Goal: Information Seeking & Learning: Compare options

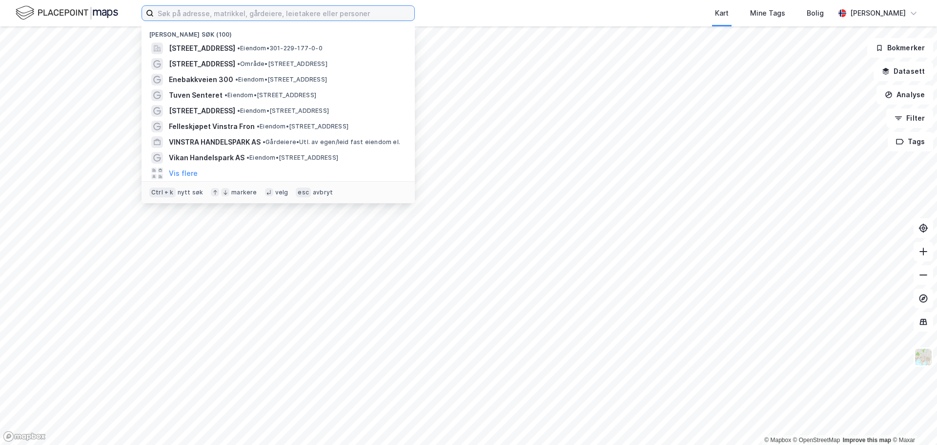
click at [275, 9] on input at bounding box center [284, 13] width 261 height 15
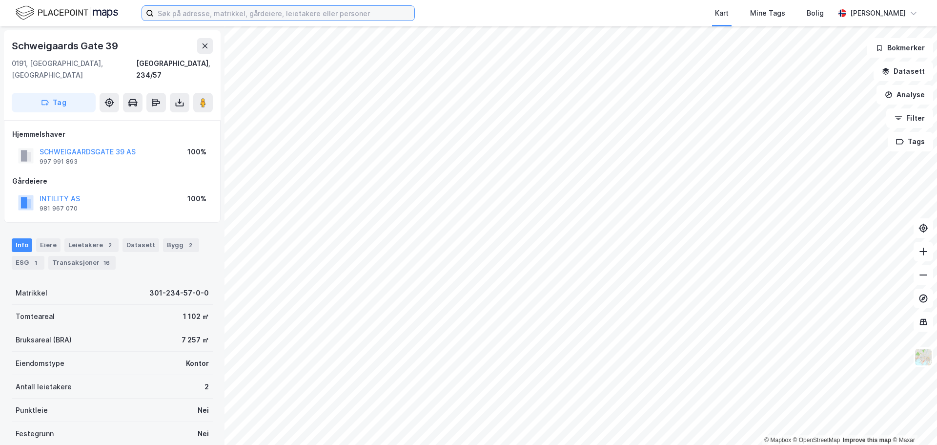
click at [262, 13] on input at bounding box center [284, 13] width 261 height 15
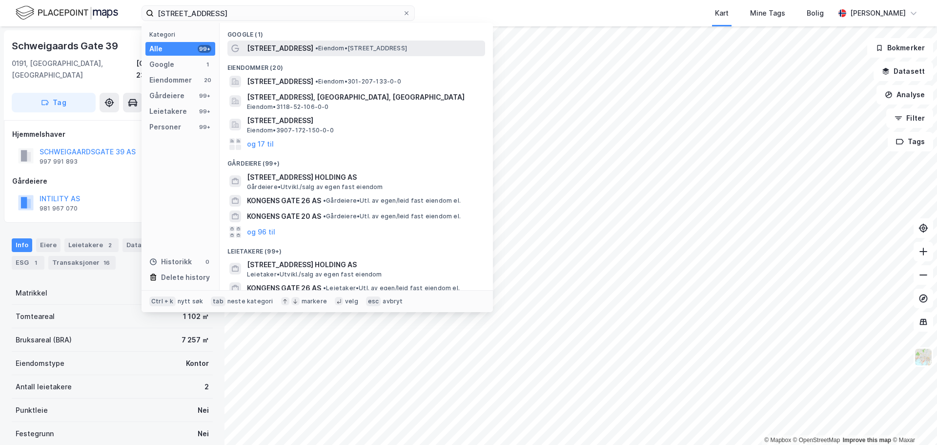
click at [311, 52] on div "Kongens gate 2 • Eiendom • Kongens gate 2, 0153 Oslo" at bounding box center [365, 48] width 236 height 12
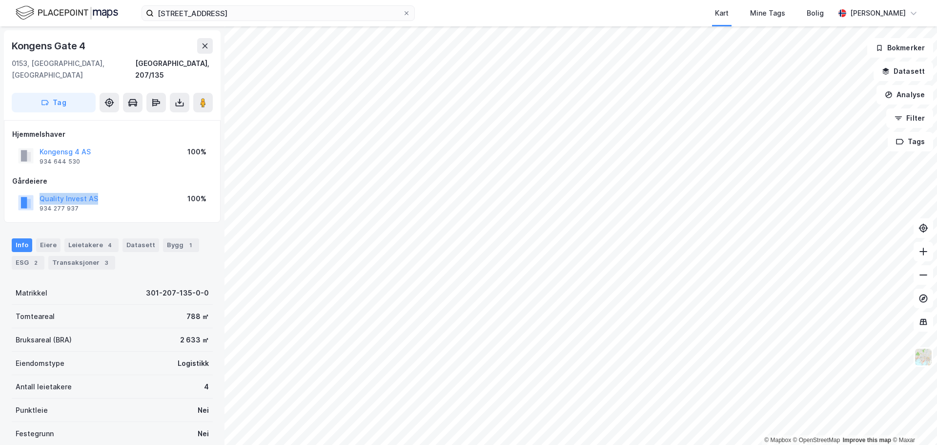
drag, startPoint x: 100, startPoint y: 185, endPoint x: 36, endPoint y: 187, distance: 64.4
click at [36, 191] on div "Quality Invest AS 934 277 937 100%" at bounding box center [112, 202] width 200 height 23
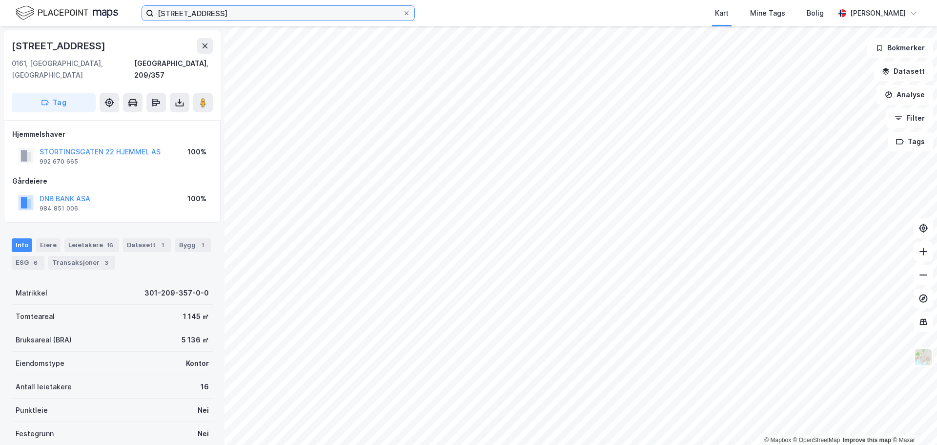
click at [200, 15] on input "kongens gate 2" at bounding box center [278, 13] width 249 height 15
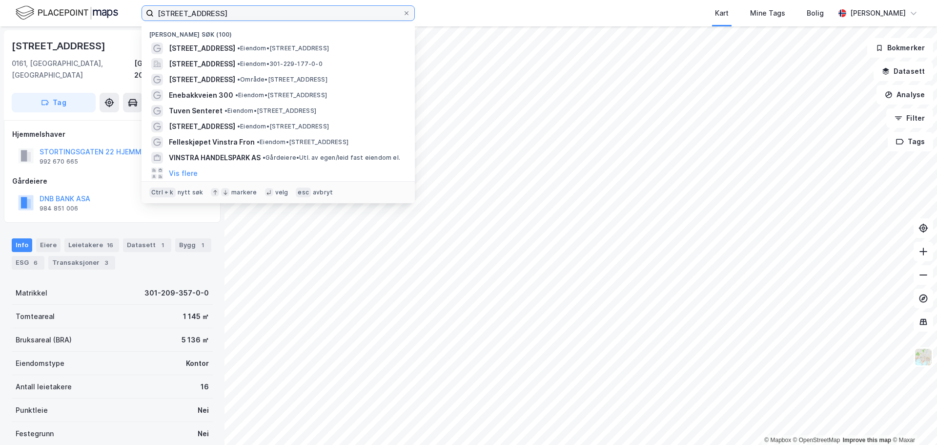
click at [200, 15] on input "kongens gate 2" at bounding box center [278, 13] width 249 height 15
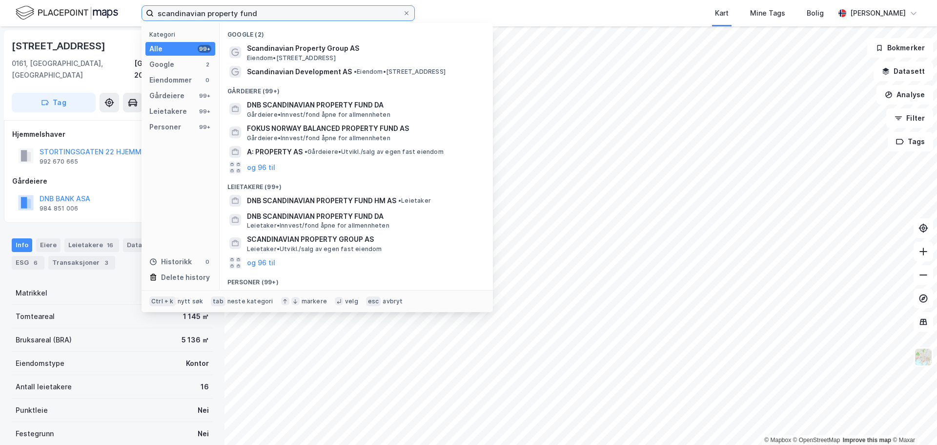
click at [291, 16] on input "scandinavian property fund" at bounding box center [278, 13] width 249 height 15
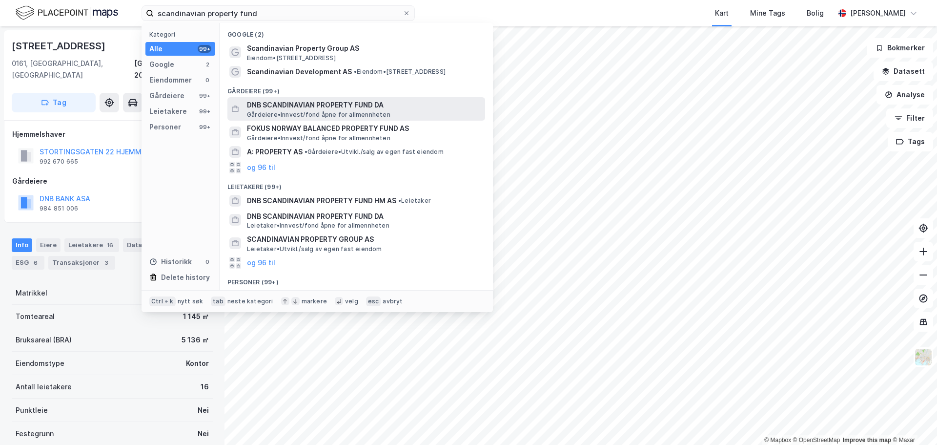
click at [347, 111] on span "Gårdeiere • Innvest/fond åpne for allmennheten" at bounding box center [318, 115] width 143 height 8
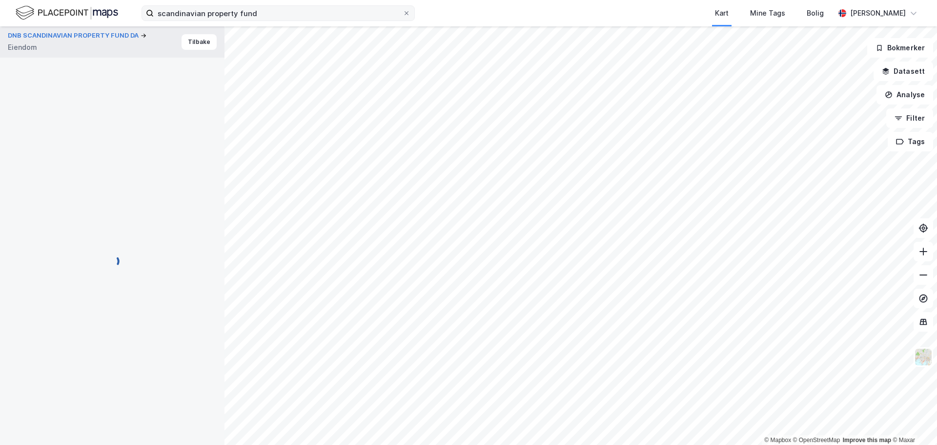
scroll to position [0, 0]
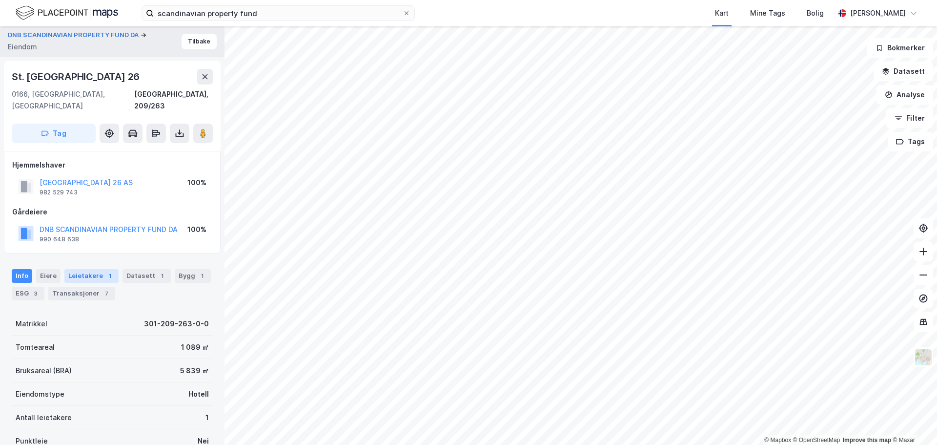
click at [77, 269] on div "Leietakere 1" at bounding box center [91, 276] width 54 height 14
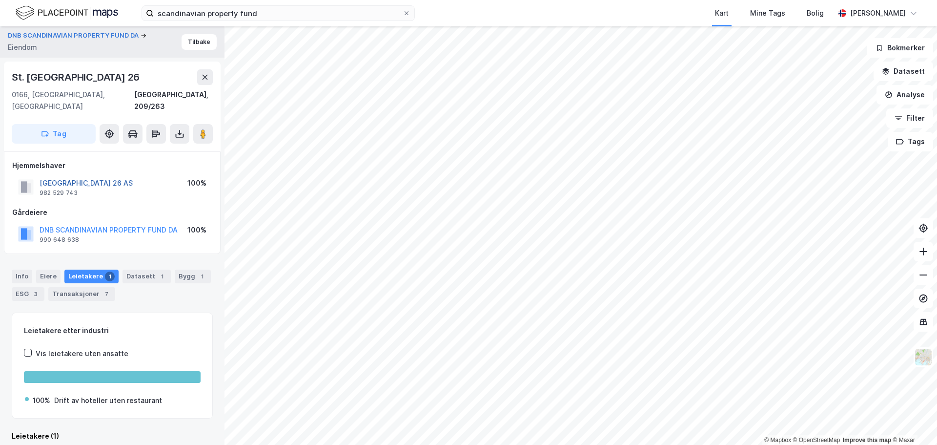
click at [0, 0] on button "ST OLAVS GATE 26 AS" at bounding box center [0, 0] width 0 height 0
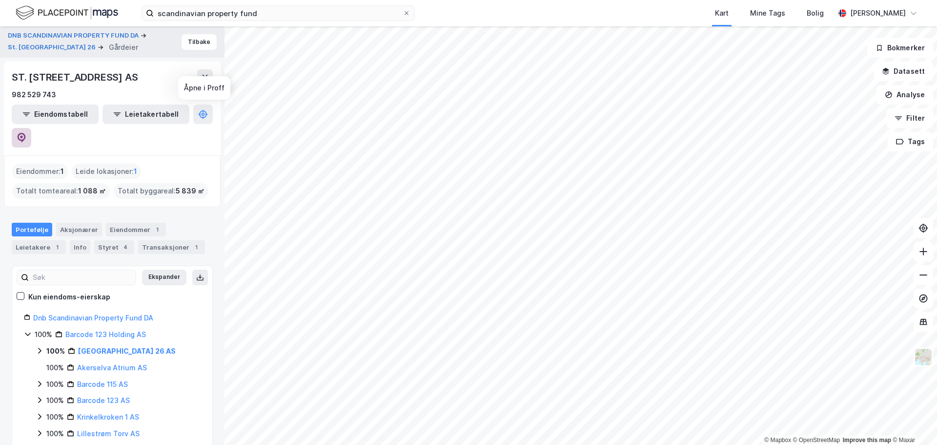
click at [31, 128] on button at bounding box center [22, 138] width 20 height 20
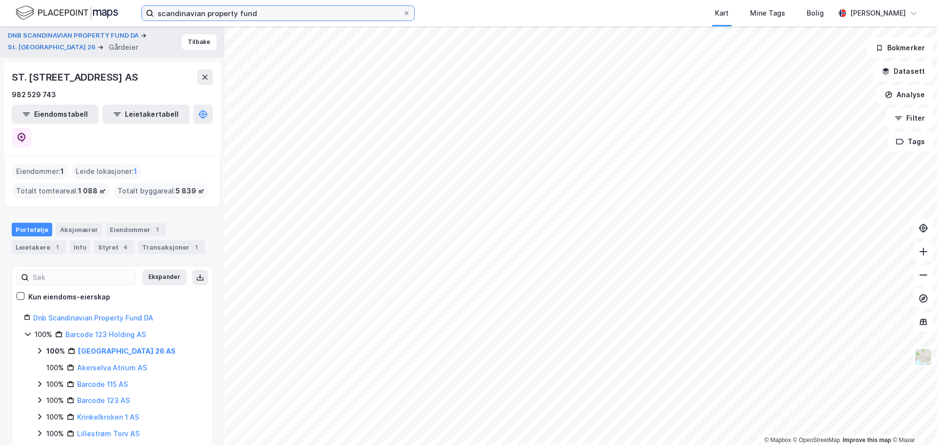
click at [299, 7] on input "scandinavian property fund" at bounding box center [278, 13] width 249 height 15
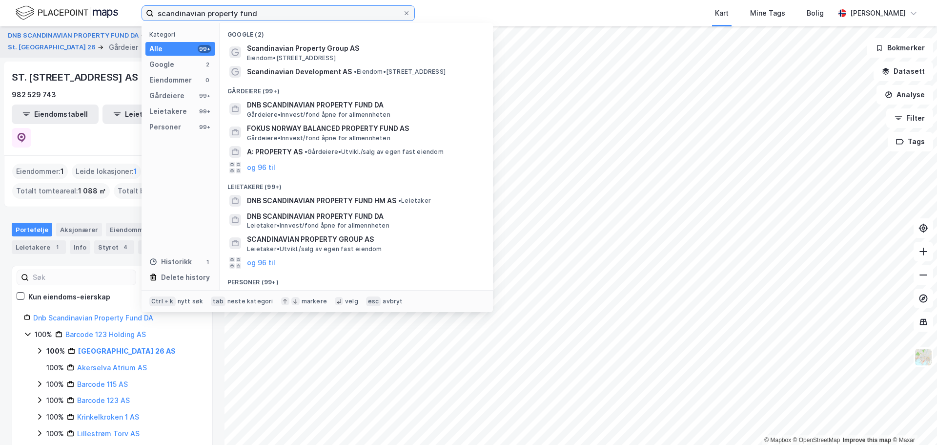
click at [299, 7] on input "scandinavian property fund" at bounding box center [278, 13] width 249 height 15
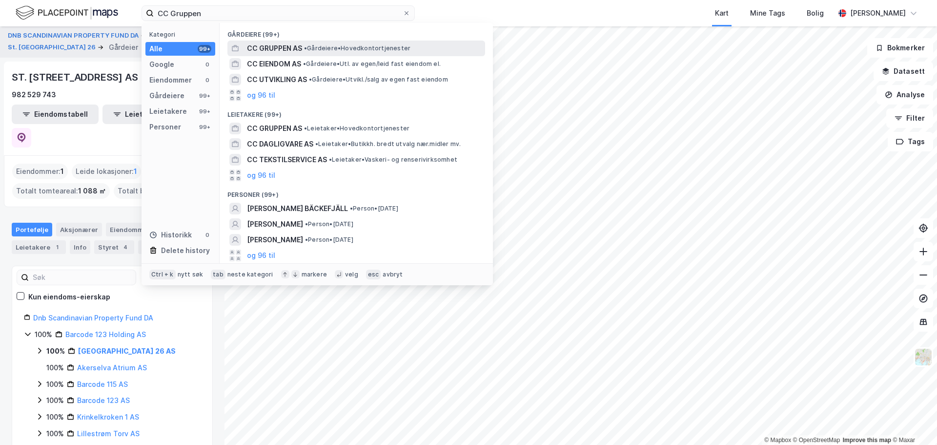
click at [307, 50] on span "•" at bounding box center [305, 47] width 3 height 7
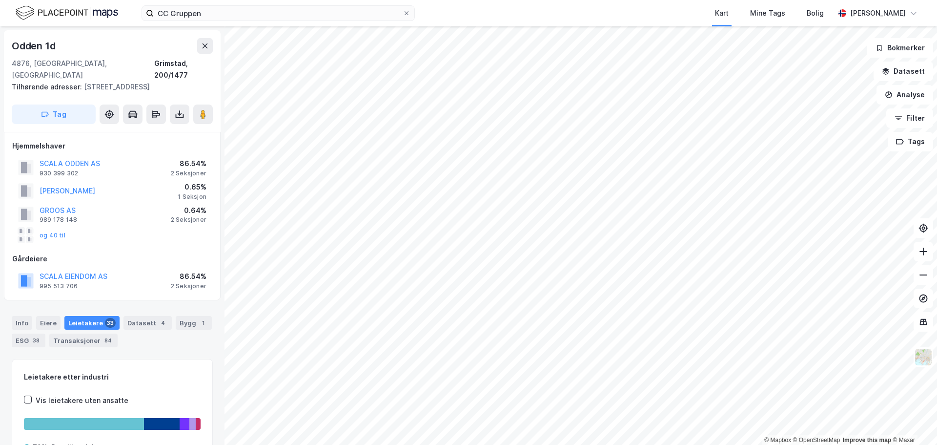
scroll to position [0, 0]
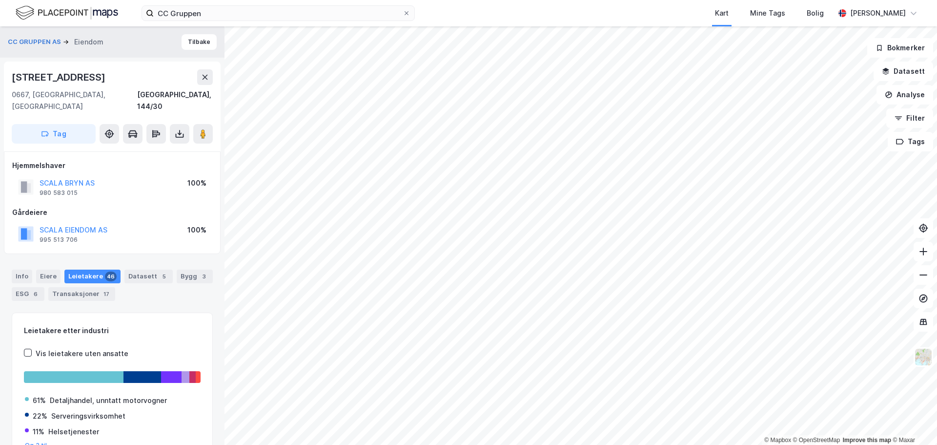
scroll to position [0, 0]
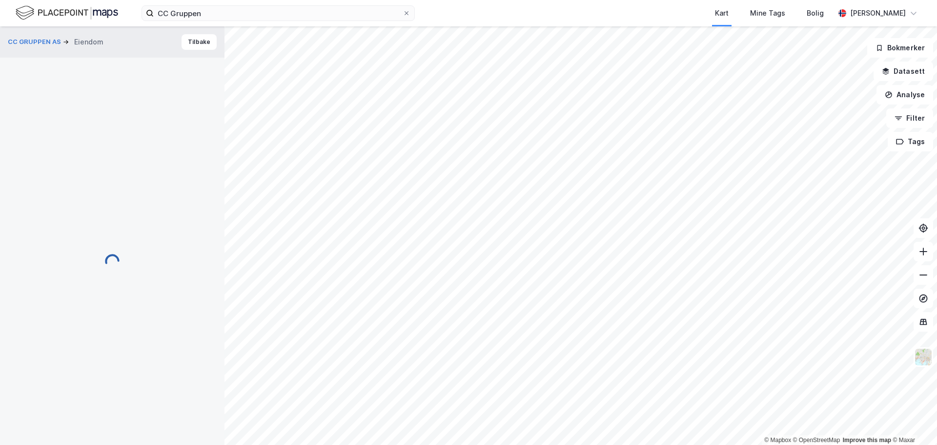
scroll to position [0, 0]
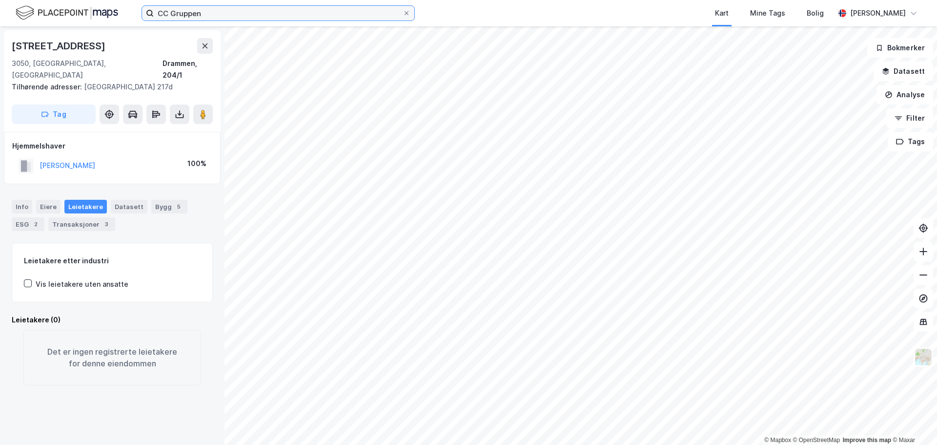
click at [191, 15] on input "CC Gruppen" at bounding box center [278, 13] width 249 height 15
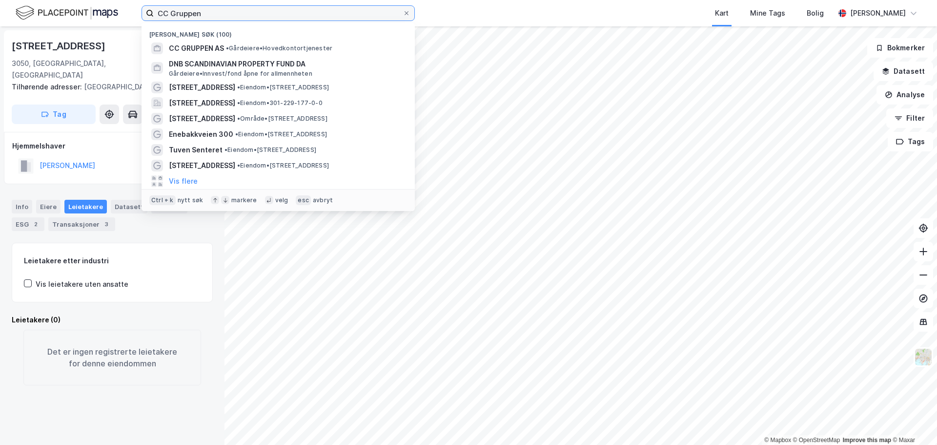
click at [191, 15] on input "CC Gruppen" at bounding box center [278, 13] width 249 height 15
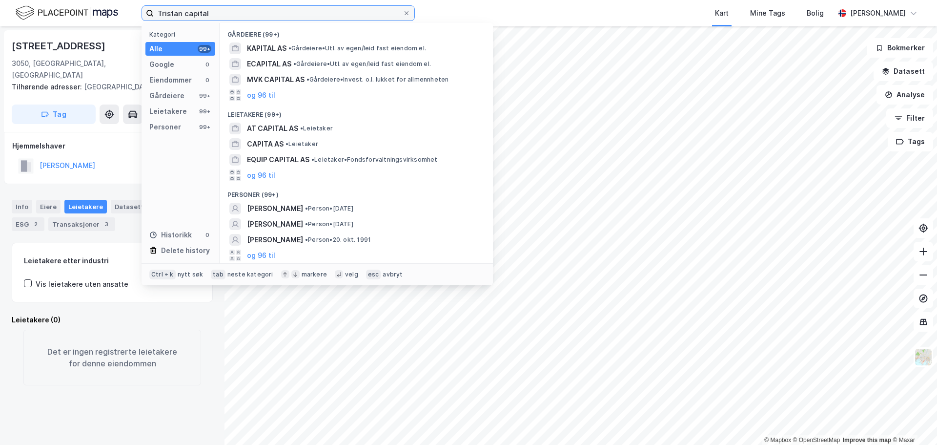
click at [216, 12] on input "Tristan capital" at bounding box center [278, 13] width 249 height 15
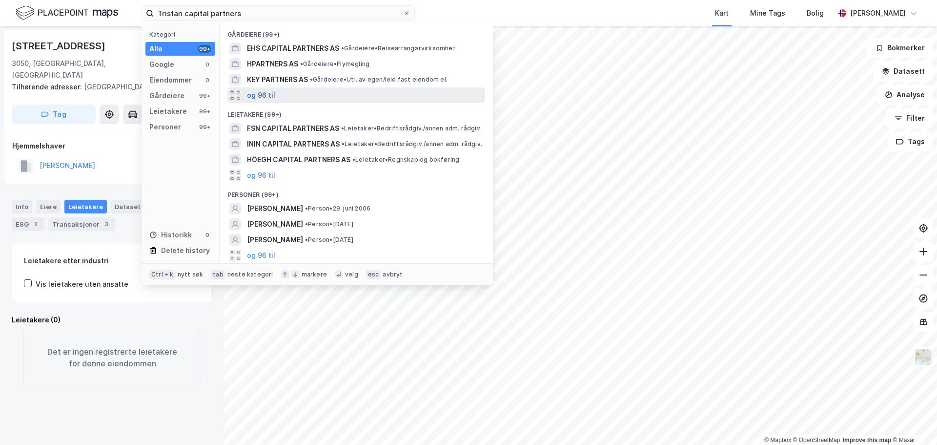
click at [265, 90] on button "og 96 til" at bounding box center [261, 95] width 28 height 12
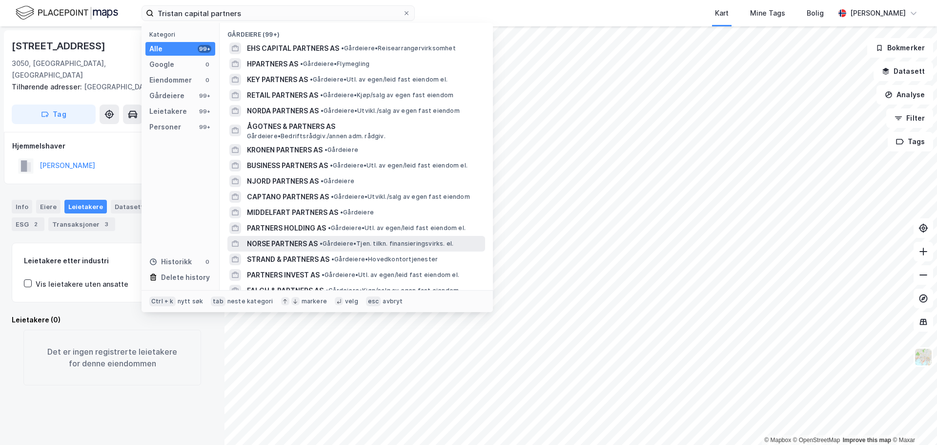
click at [331, 247] on span "• Gårdeiere • Tjen. tilkn. finansieringsvirks. el." at bounding box center [387, 244] width 134 height 8
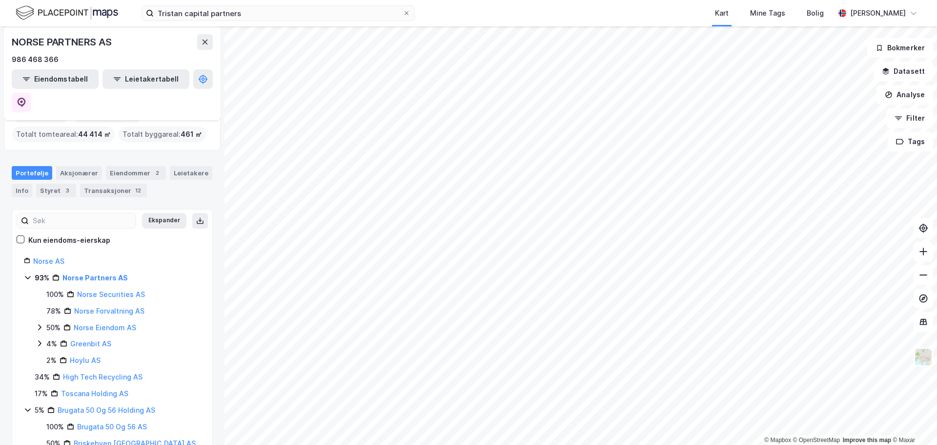
scroll to position [47, 0]
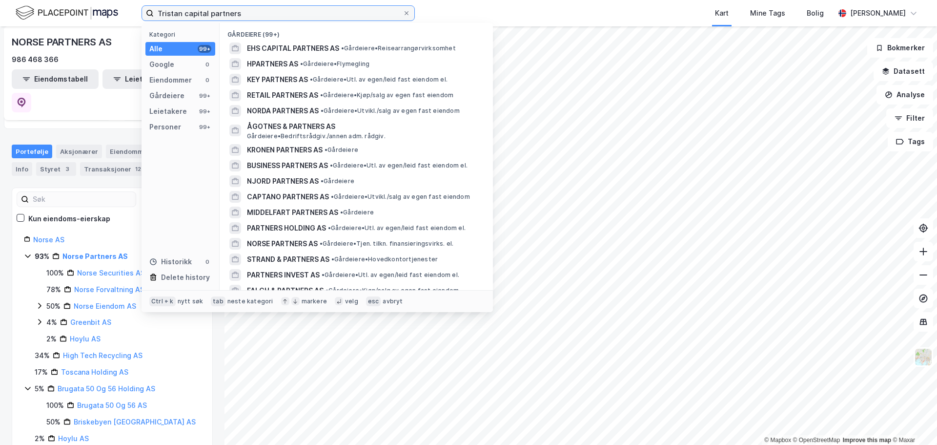
click at [212, 14] on input "Tristan capital partners" at bounding box center [278, 13] width 249 height 15
paste input "EPISO"
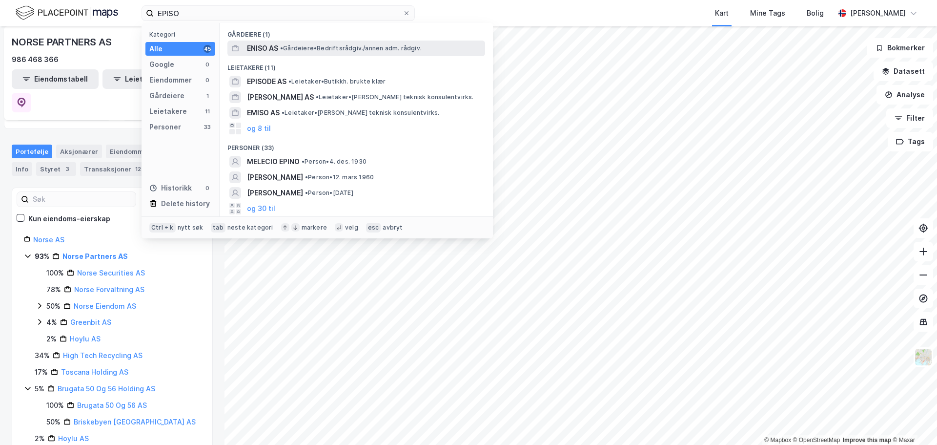
click at [273, 47] on span "ENISO AS" at bounding box center [262, 48] width 31 height 12
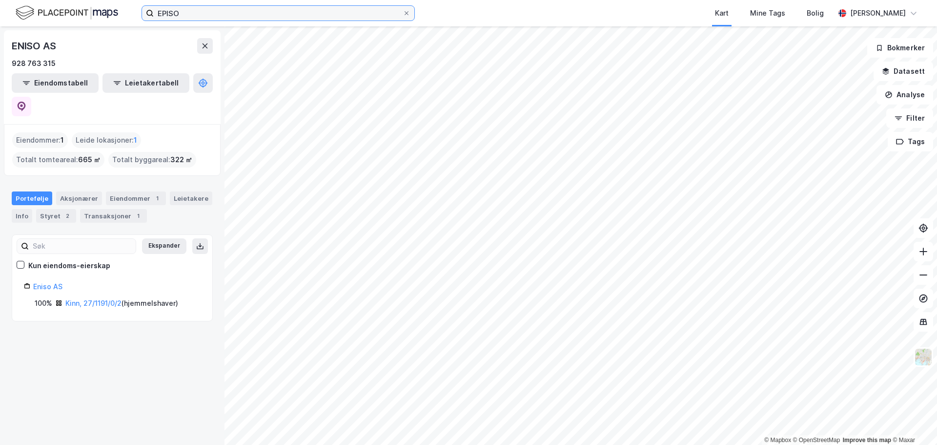
click at [197, 11] on input "EPISO" at bounding box center [278, 13] width 249 height 15
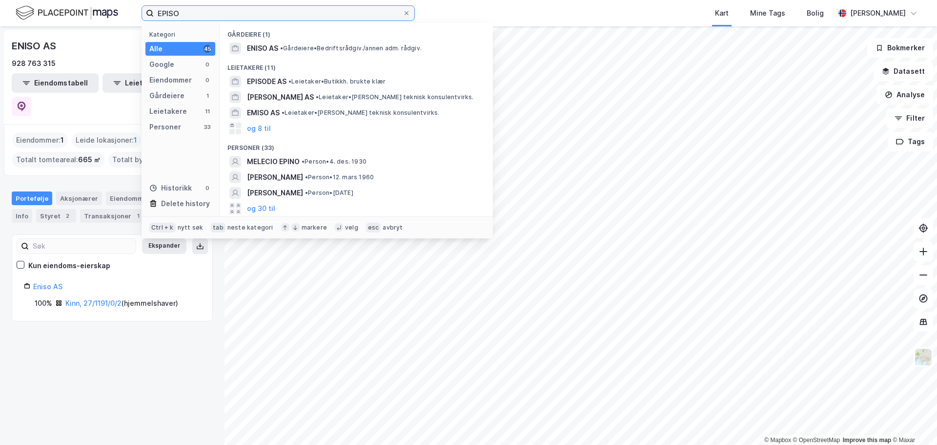
click at [197, 12] on input "EPISO" at bounding box center [278, 13] width 249 height 15
paste input "European Property Investors"
click at [163, 14] on input "EPISO" at bounding box center [278, 13] width 249 height 15
click at [171, 11] on input "EPISO" at bounding box center [278, 13] width 249 height 15
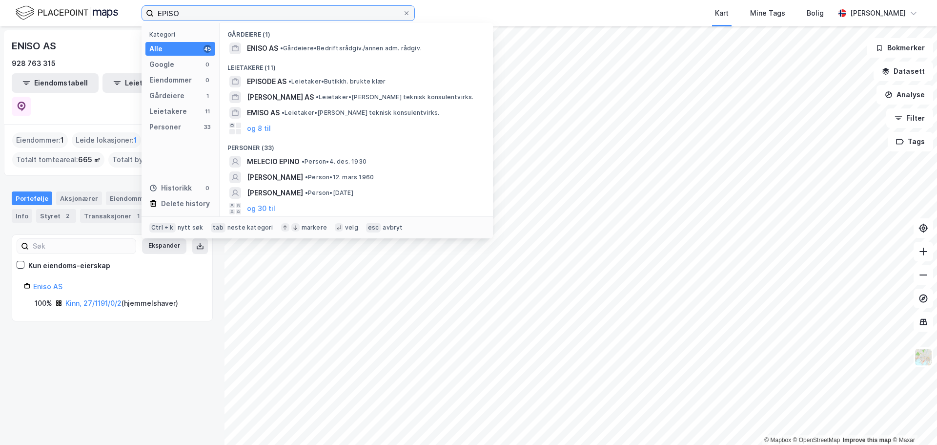
click at [171, 11] on input "EPISO" at bounding box center [278, 13] width 249 height 15
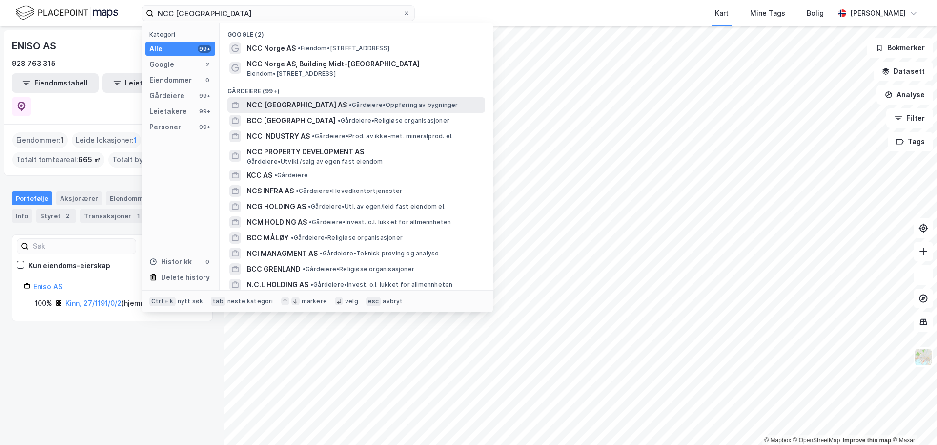
click at [288, 103] on span "NCC [GEOGRAPHIC_DATA] AS" at bounding box center [297, 105] width 100 height 12
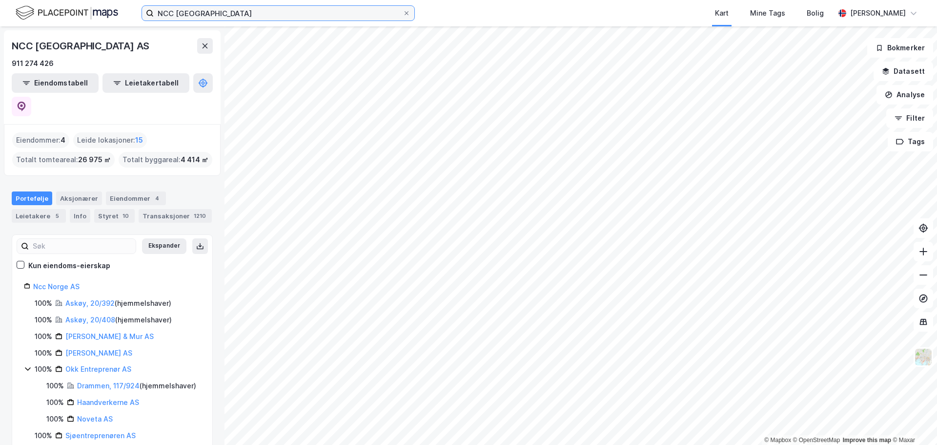
click at [261, 17] on input "NCC Norge" at bounding box center [278, 13] width 249 height 15
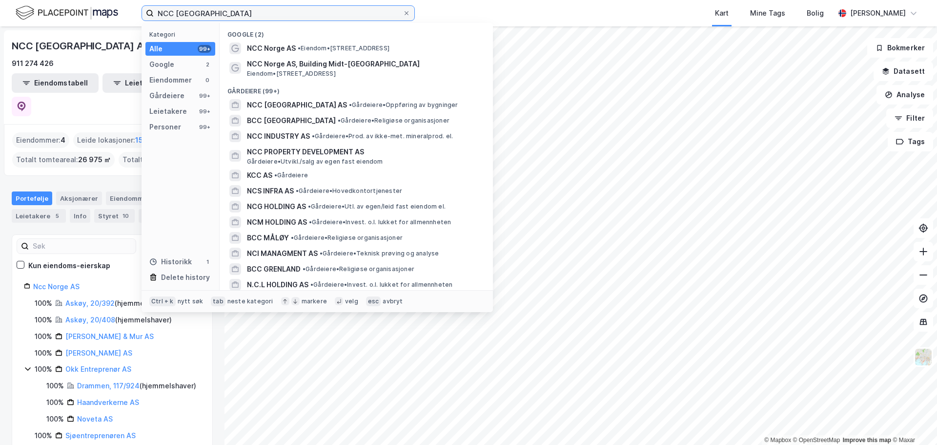
click at [261, 17] on input "NCC Norge" at bounding box center [278, 13] width 249 height 15
paste input "Wenaasgruppen"
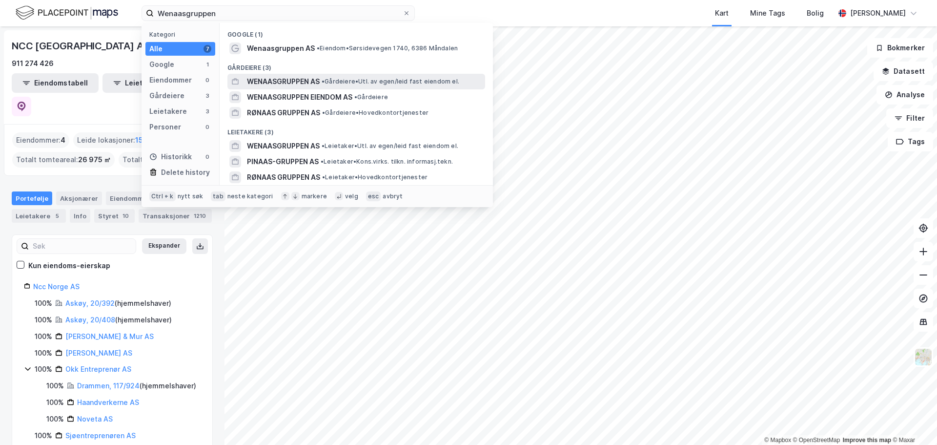
click at [295, 80] on span "WENAASGRUPPEN AS" at bounding box center [283, 82] width 73 height 12
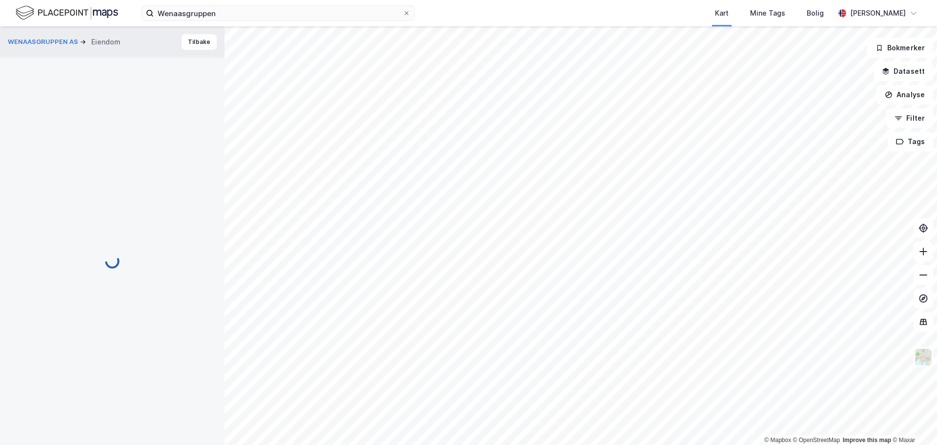
scroll to position [0, 0]
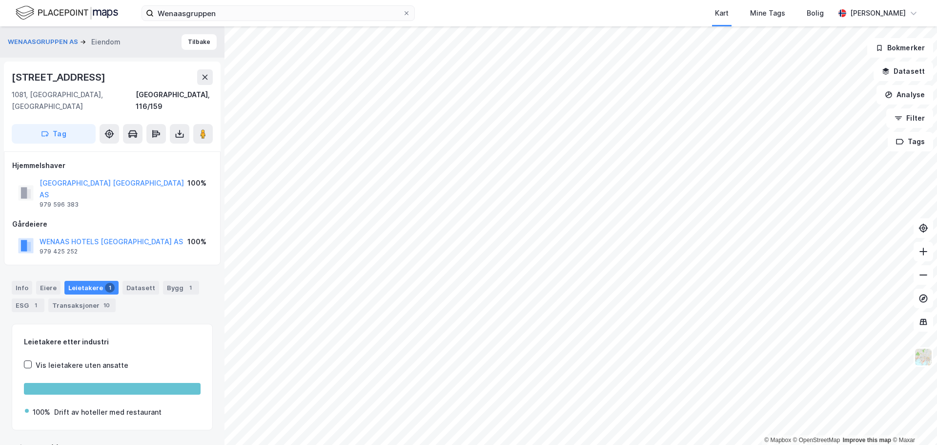
scroll to position [0, 0]
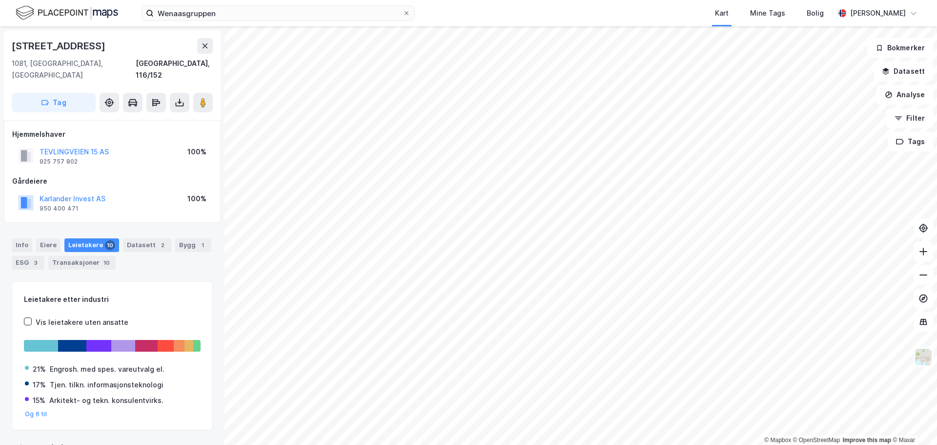
scroll to position [0, 0]
click at [62, 255] on div "Transaksjoner 10" at bounding box center [81, 262] width 67 height 14
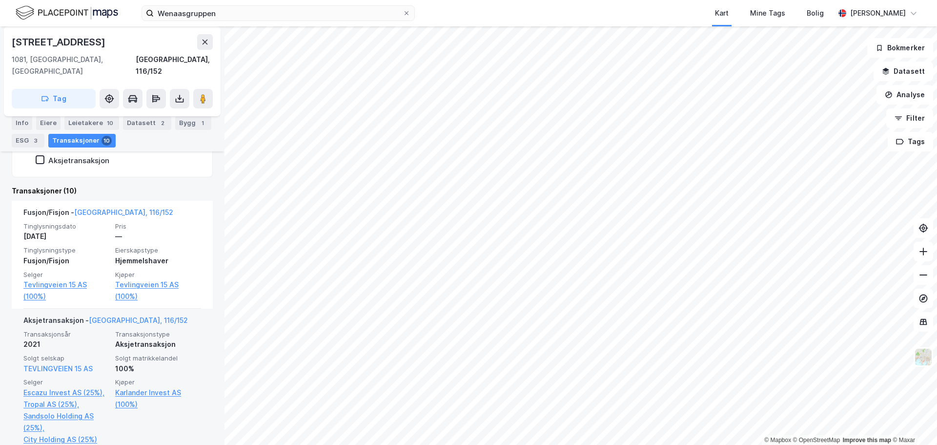
scroll to position [244, 0]
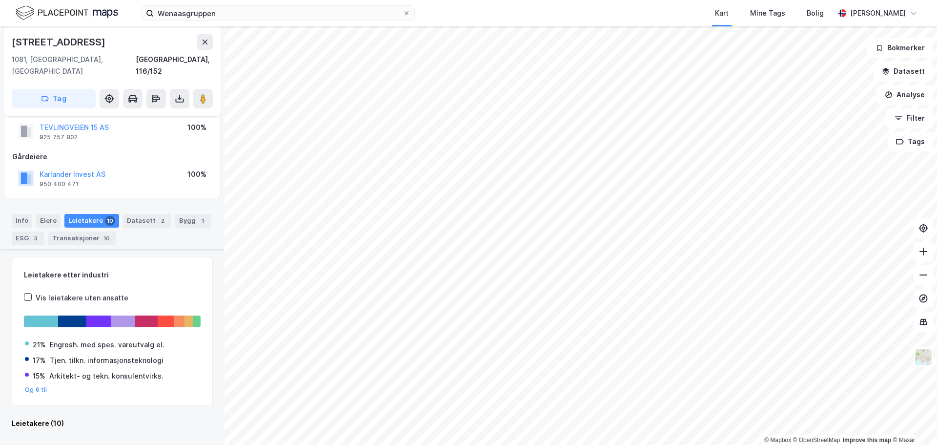
scroll to position [244, 0]
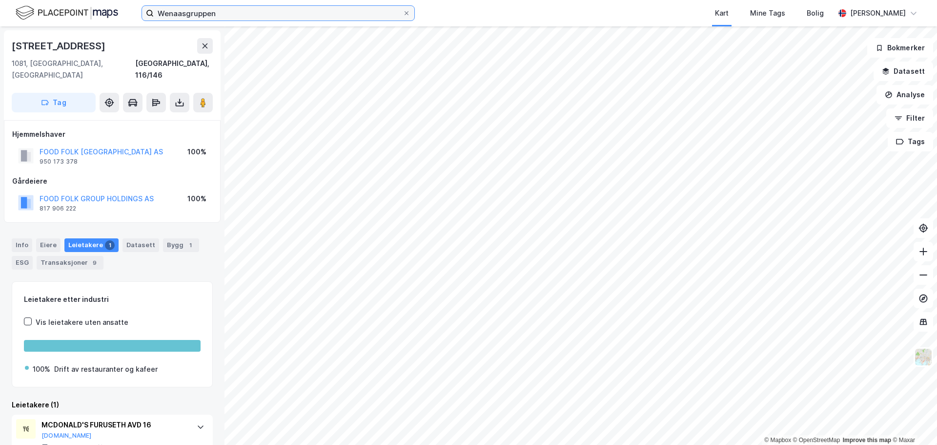
click at [203, 18] on input "Wenaasgruppen" at bounding box center [278, 13] width 249 height 15
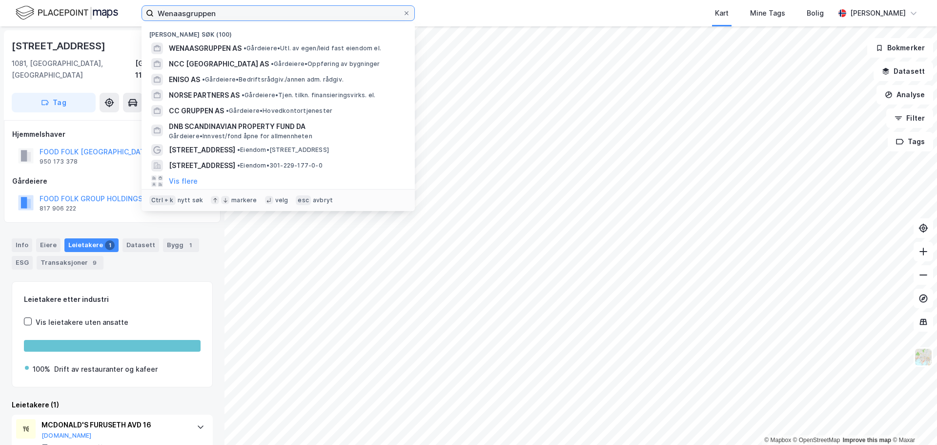
click at [203, 18] on input "Wenaasgruppen" at bounding box center [278, 13] width 249 height 15
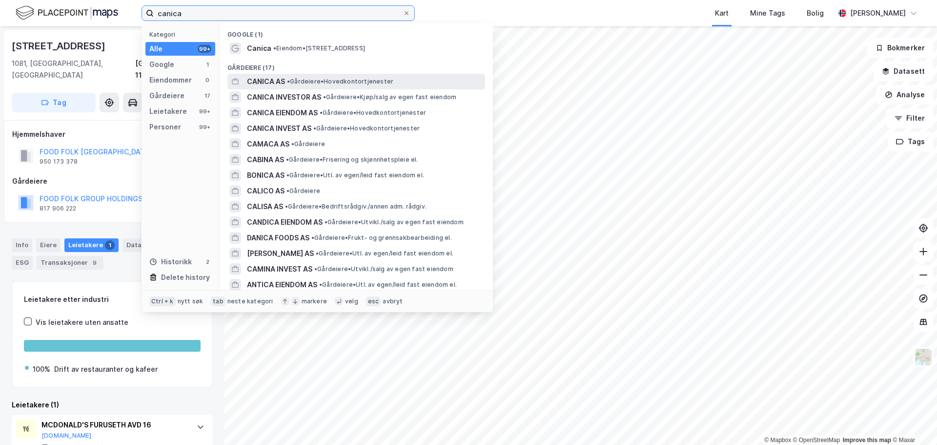
type input "canica"
click at [285, 79] on div "CANICA AS • Gårdeiere • Hovedkontortjenester" at bounding box center [365, 82] width 236 height 12
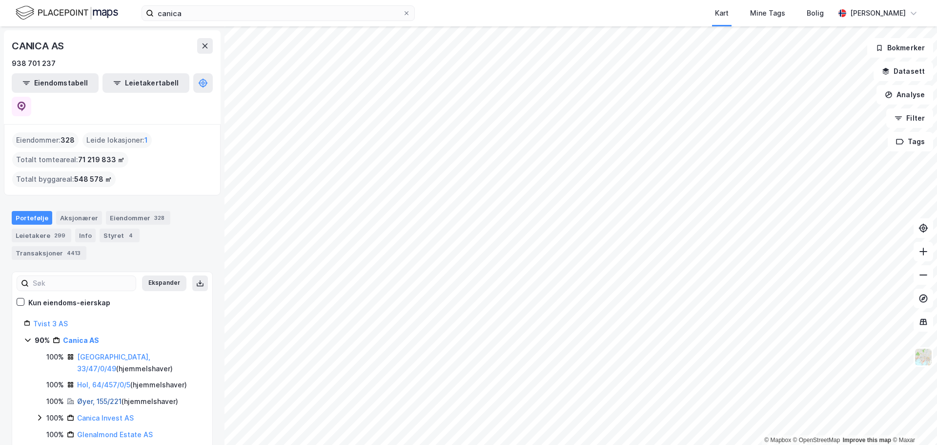
click at [90, 397] on link "Øyer, 155/221" at bounding box center [99, 401] width 44 height 8
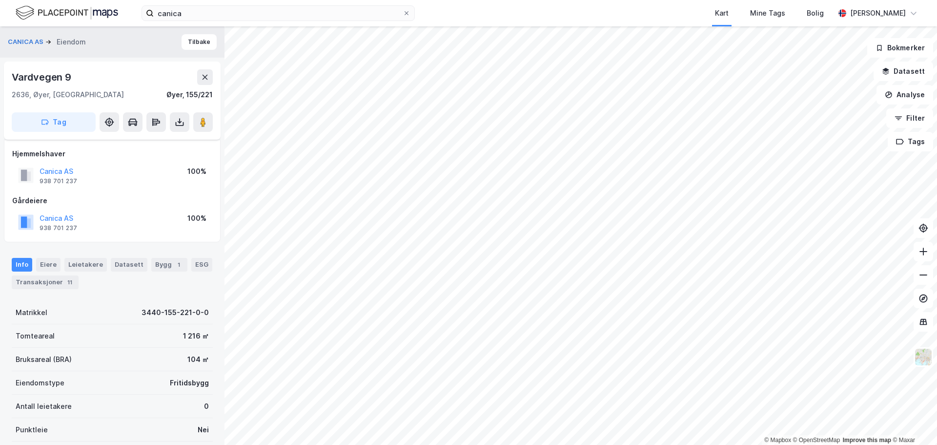
scroll to position [118, 0]
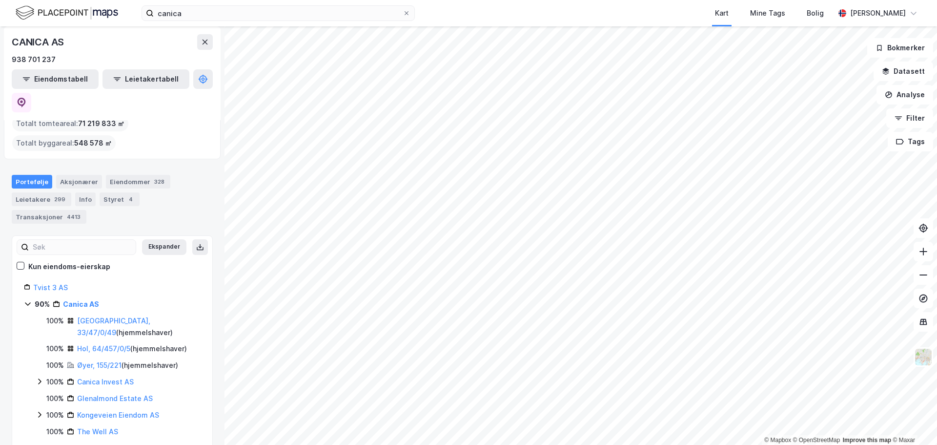
scroll to position [98, 0]
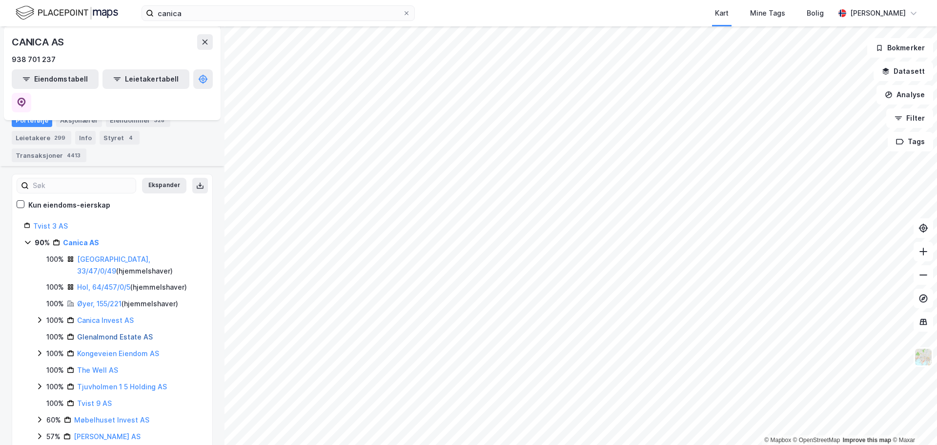
click at [103, 332] on link "Glenalmond Estate AS" at bounding box center [115, 336] width 76 height 8
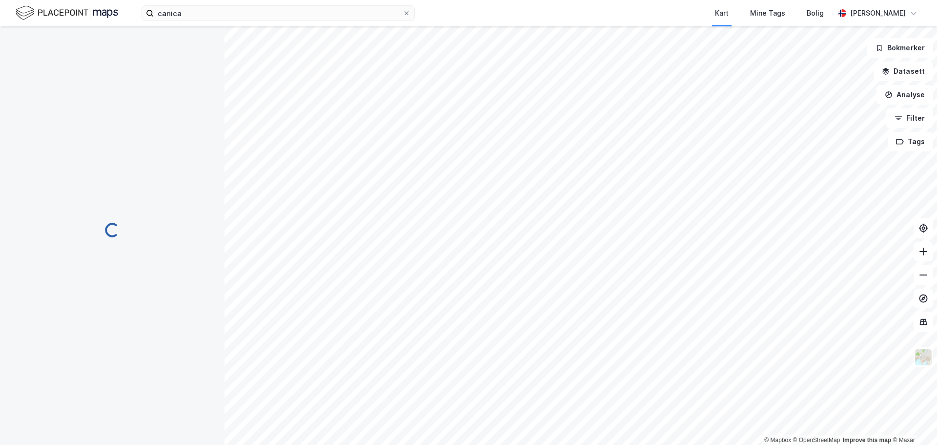
scroll to position [0, 0]
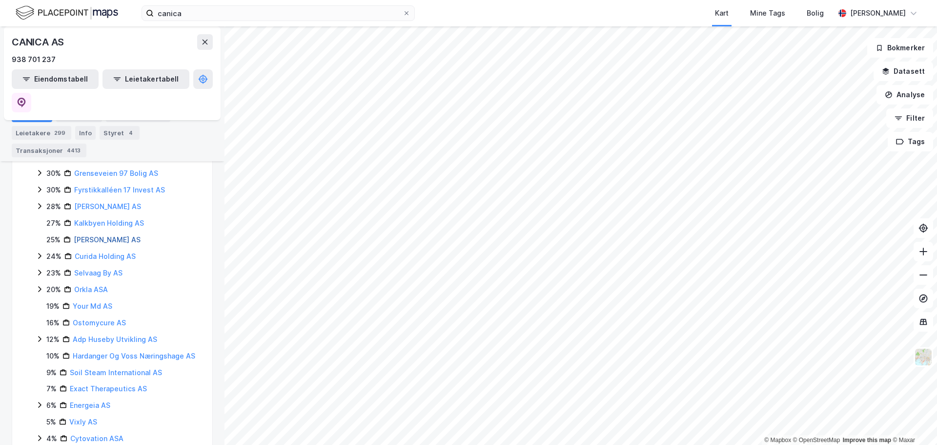
scroll to position [564, 0]
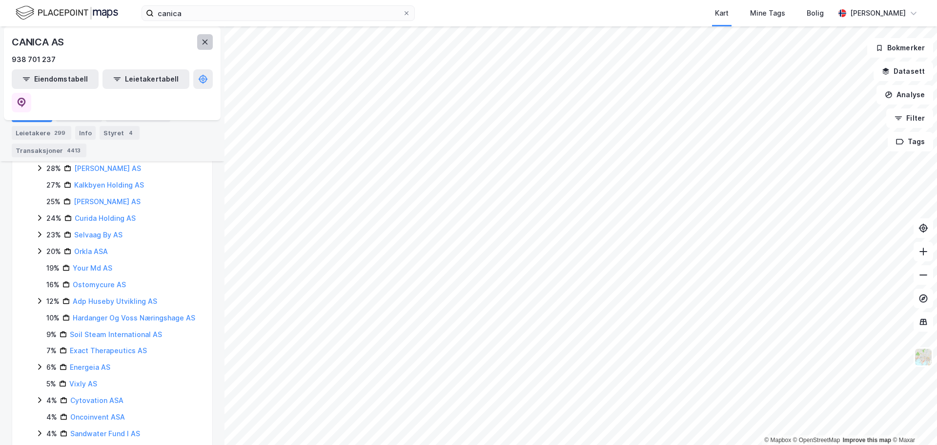
click at [209, 44] on button at bounding box center [205, 42] width 16 height 16
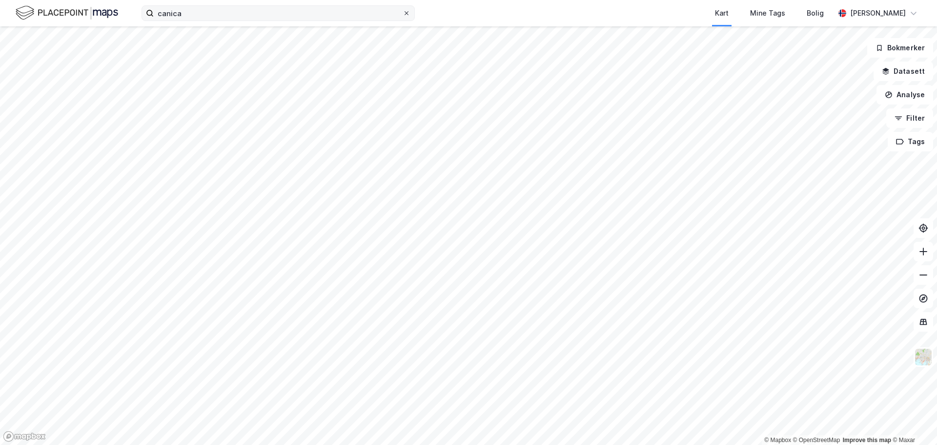
click at [406, 13] on icon at bounding box center [407, 13] width 4 height 4
click at [403, 13] on input "canica" at bounding box center [278, 13] width 249 height 15
click at [625, 21] on div "Kart Mine Tags Bolig" at bounding box center [648, 13] width 373 height 26
click at [922, 119] on button "Filter" at bounding box center [909, 118] width 47 height 20
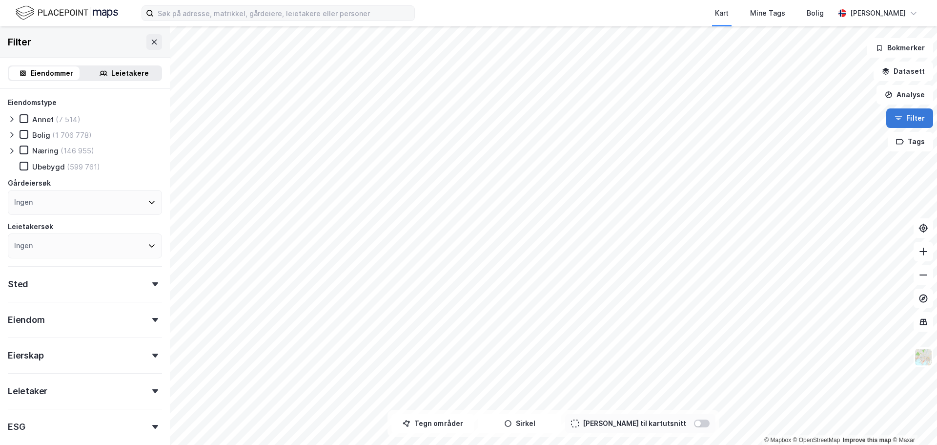
click at [922, 119] on button "Filter" at bounding box center [909, 118] width 47 height 20
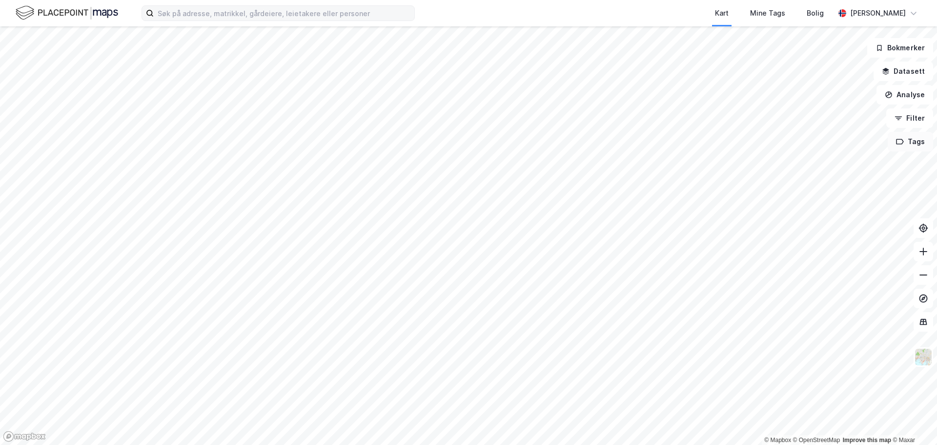
click at [915, 146] on button "Tags" at bounding box center [910, 142] width 45 height 20
click at [915, 145] on button "Tags" at bounding box center [910, 142] width 45 height 20
click at [913, 69] on button "Datasett" at bounding box center [904, 71] width 60 height 20
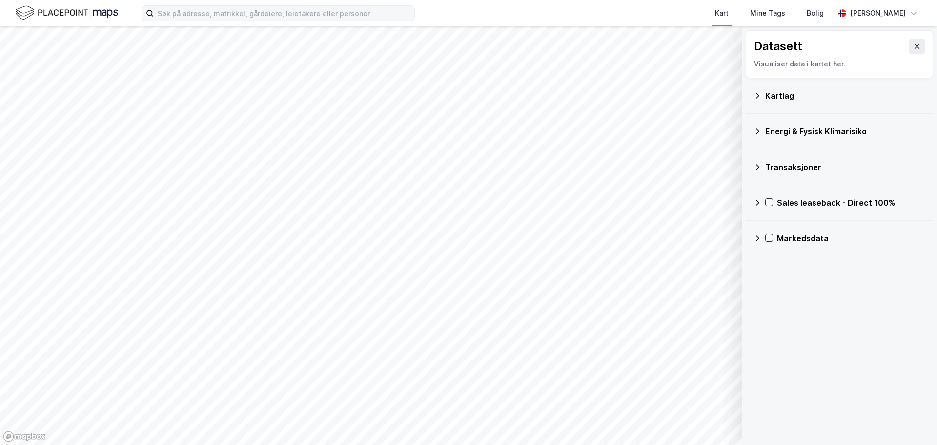
click at [759, 202] on icon at bounding box center [757, 203] width 3 height 6
click at [759, 201] on icon at bounding box center [757, 203] width 8 height 8
click at [755, 239] on icon at bounding box center [757, 238] width 8 height 8
click at [757, 238] on icon at bounding box center [757, 238] width 8 height 8
click at [756, 163] on icon at bounding box center [757, 167] width 8 height 8
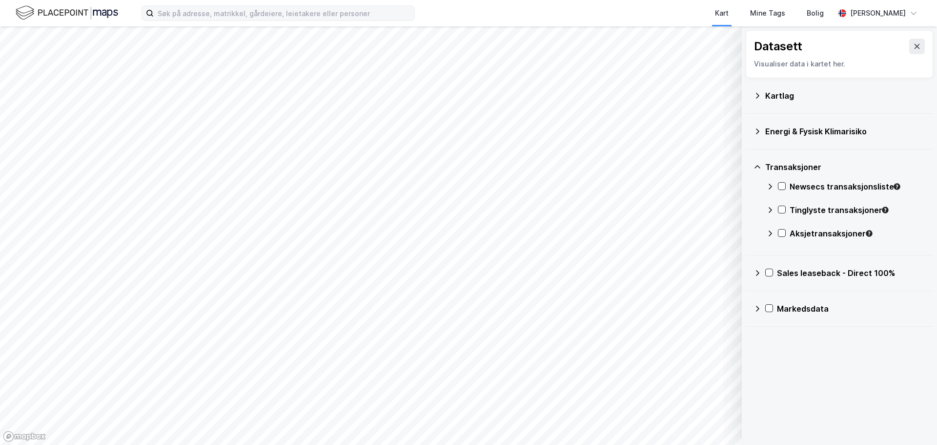
click at [759, 94] on icon at bounding box center [757, 96] width 8 height 8
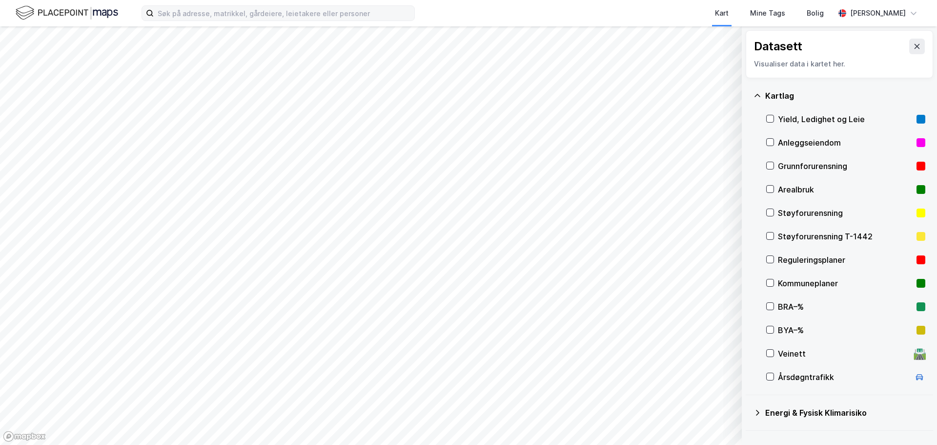
click at [759, 94] on icon at bounding box center [757, 96] width 8 height 8
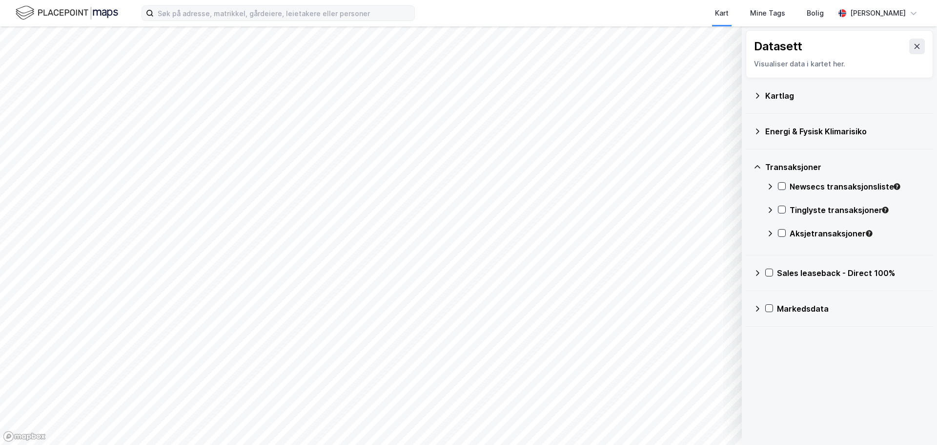
click at [759, 165] on icon at bounding box center [757, 167] width 8 height 8
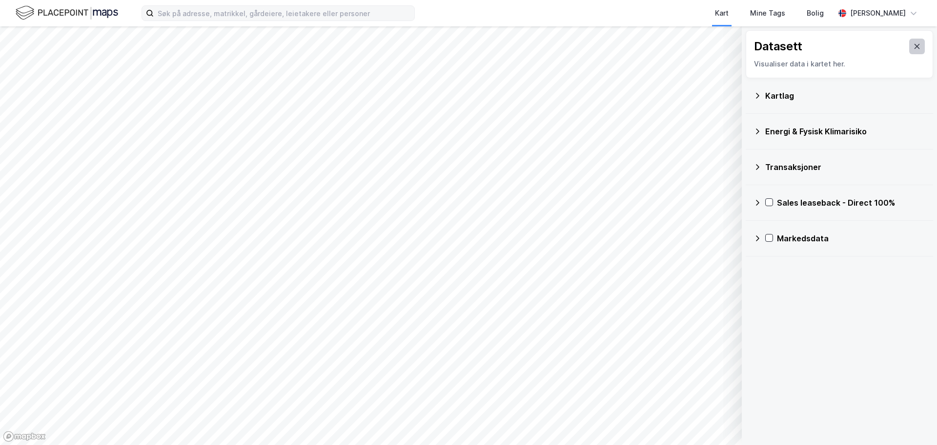
click at [915, 45] on icon at bounding box center [917, 46] width 5 height 5
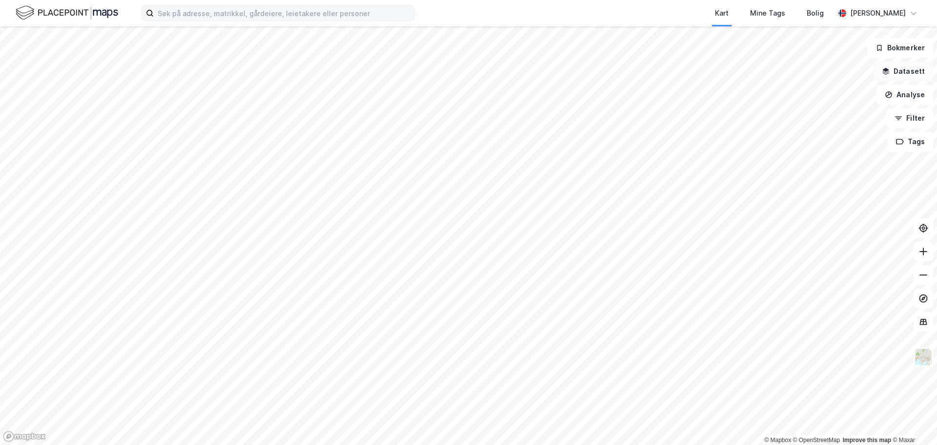
click at [898, 75] on button "Datasett" at bounding box center [904, 71] width 60 height 20
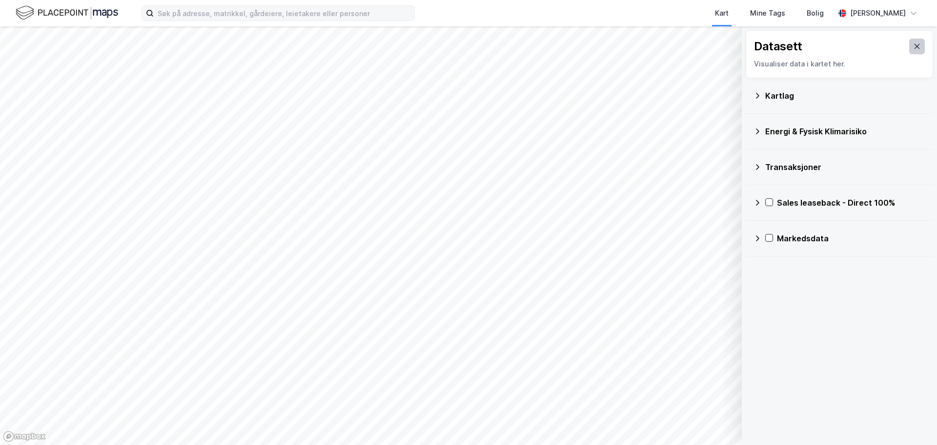
click at [909, 46] on button at bounding box center [917, 47] width 16 height 16
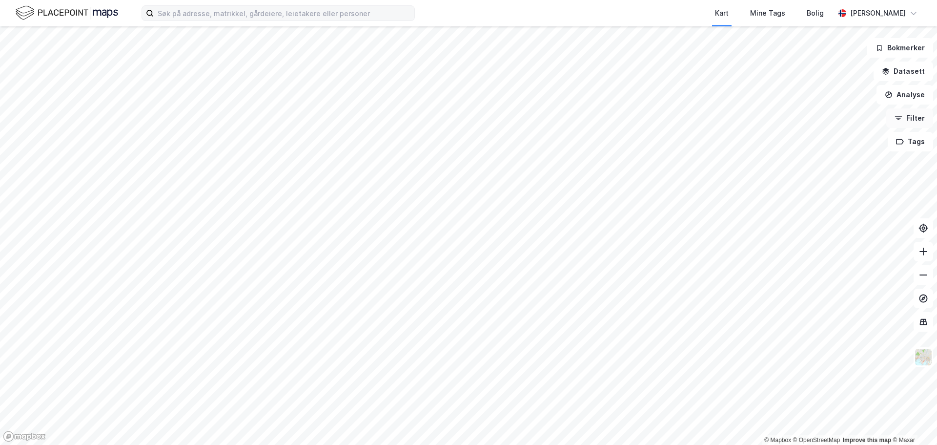
click at [914, 113] on button "Filter" at bounding box center [909, 118] width 47 height 20
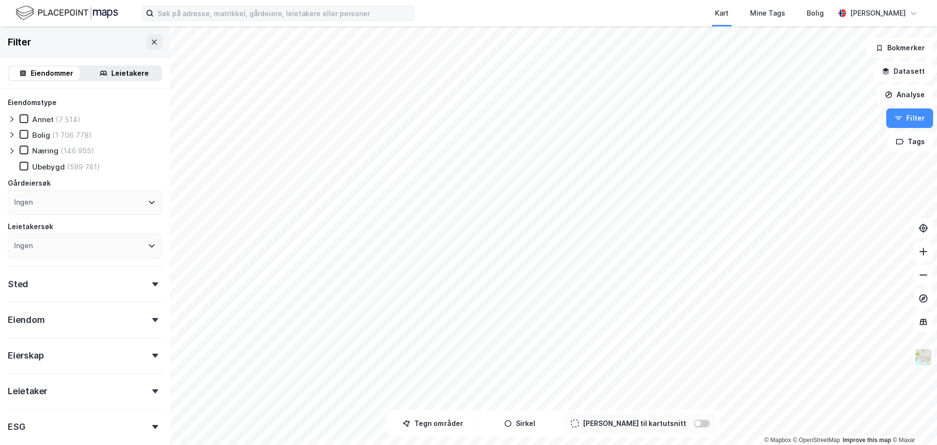
click at [52, 151] on div "Næring" at bounding box center [45, 150] width 26 height 9
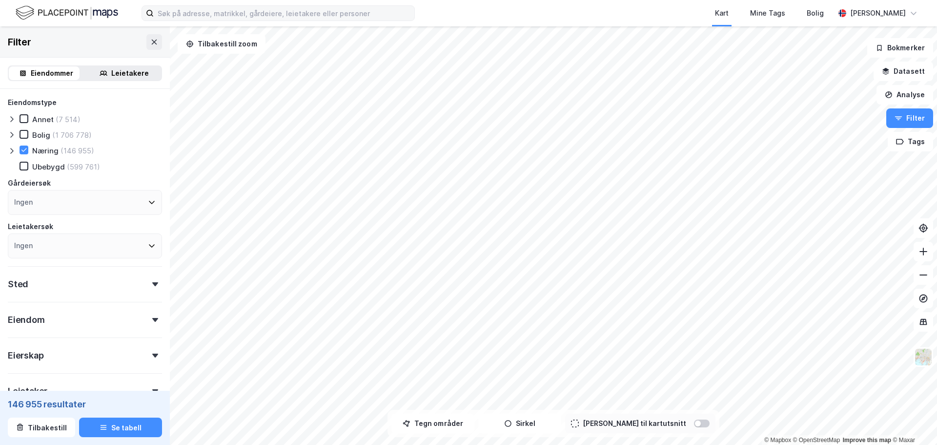
click at [13, 151] on icon at bounding box center [11, 151] width 3 height 6
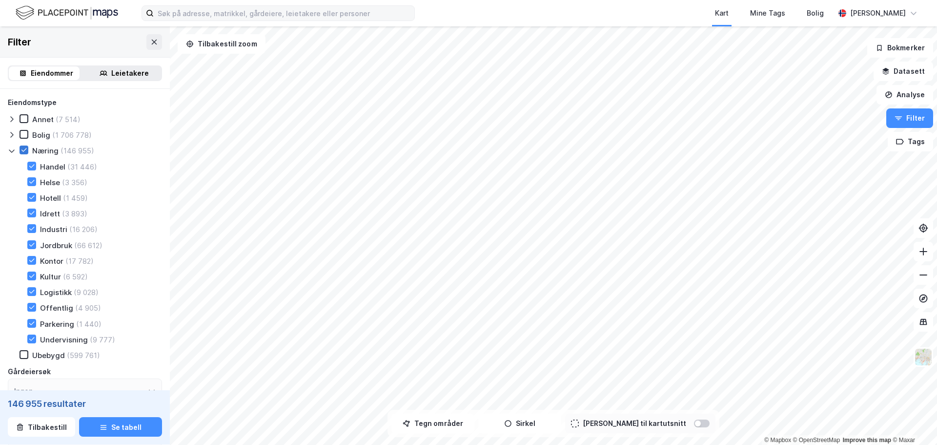
click at [22, 149] on icon at bounding box center [23, 149] width 7 height 7
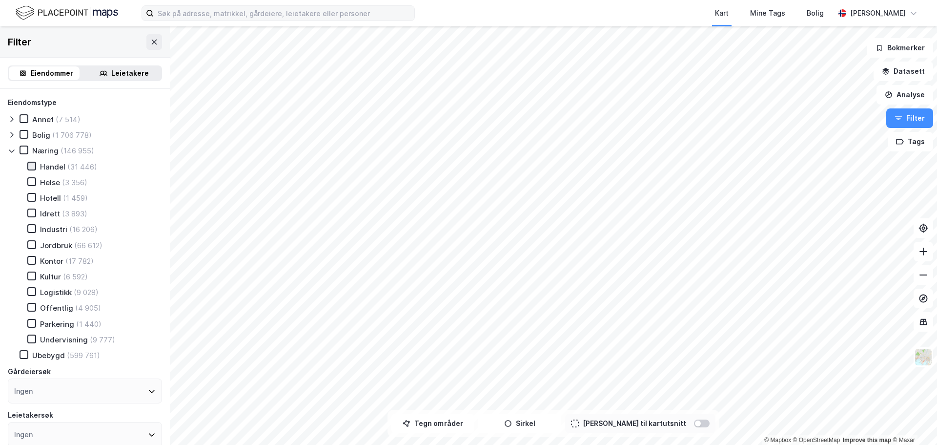
click at [33, 166] on icon at bounding box center [31, 166] width 7 height 7
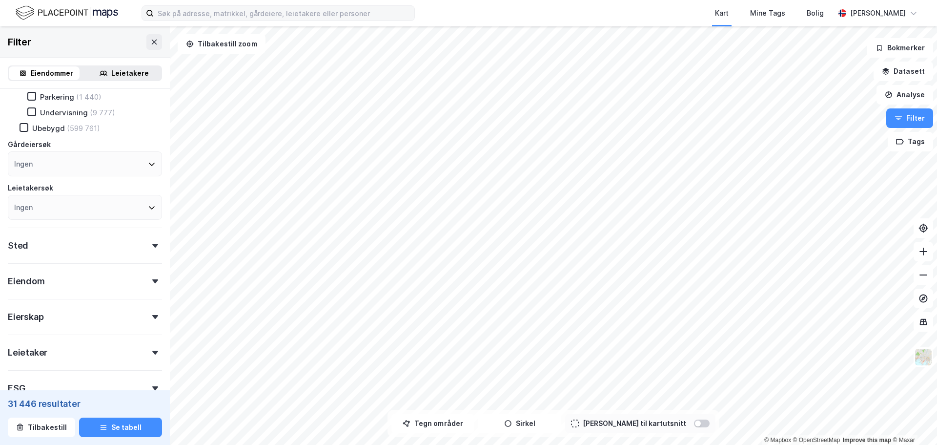
scroll to position [244, 0]
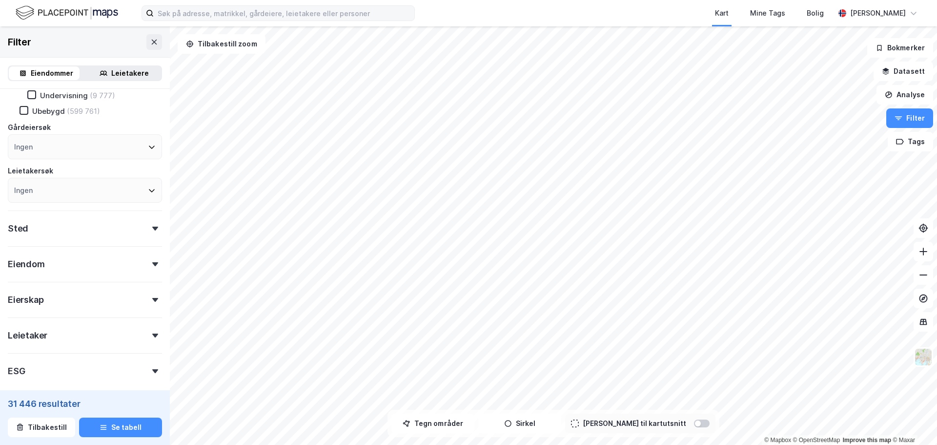
click at [60, 261] on div "Eiendom" at bounding box center [85, 260] width 154 height 28
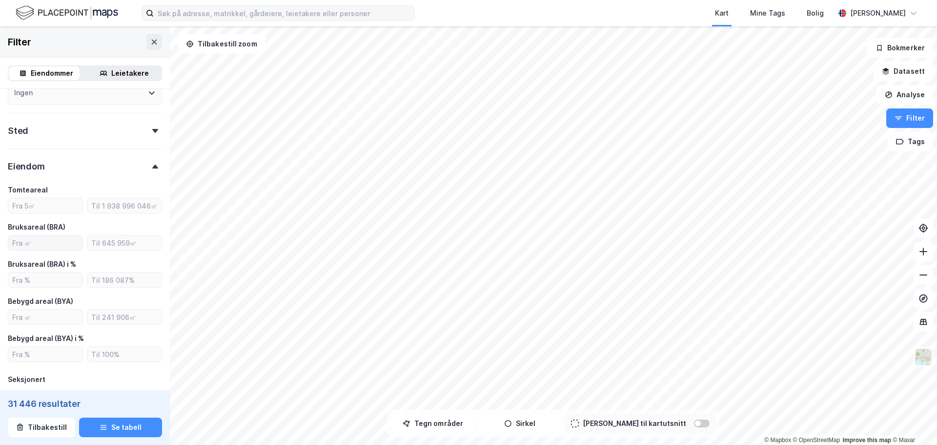
scroll to position [390, 0]
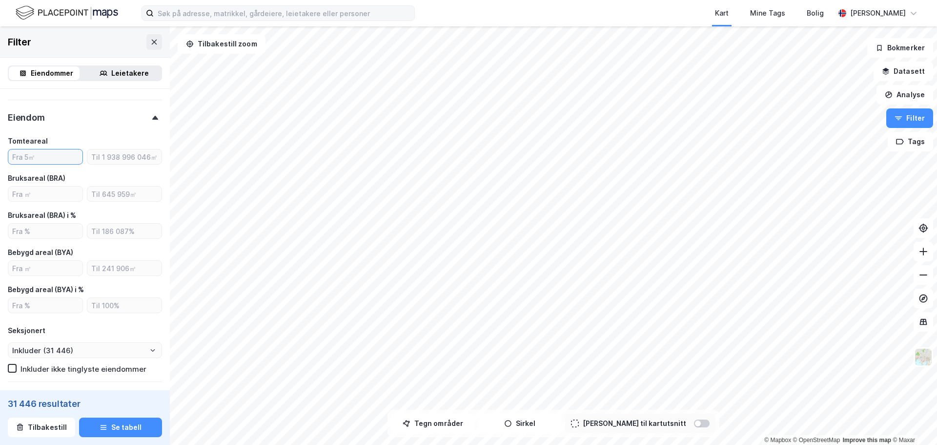
click at [39, 156] on input "number" at bounding box center [45, 156] width 74 height 15
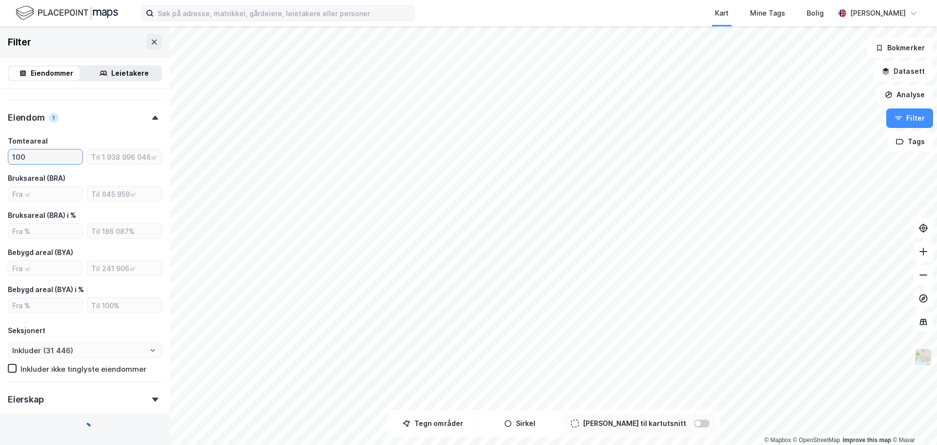
type input "1000"
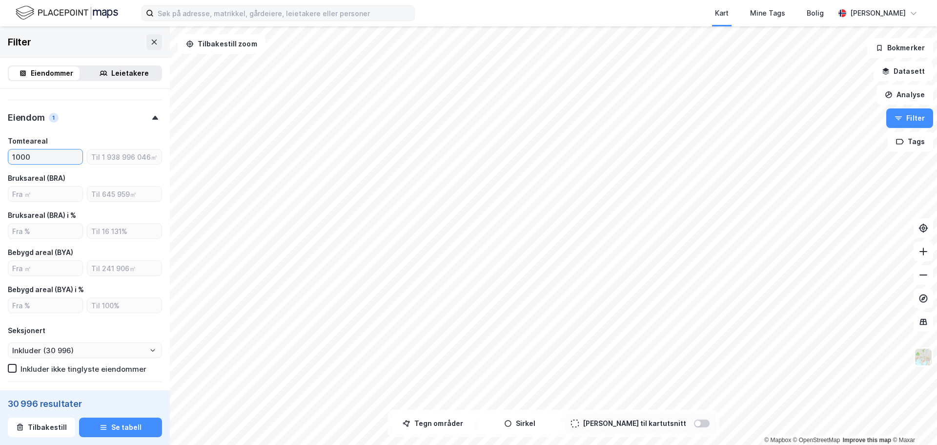
type input "Inkluder (30 996)"
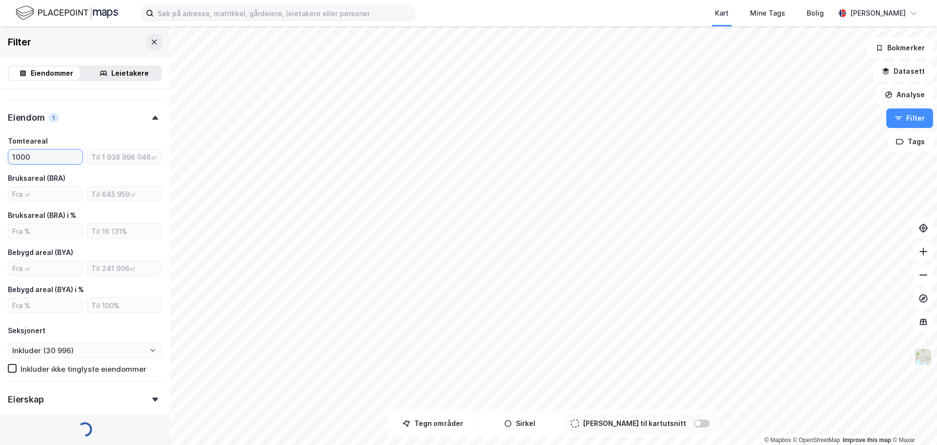
type input "10000"
type input "Inkluder (3 760)"
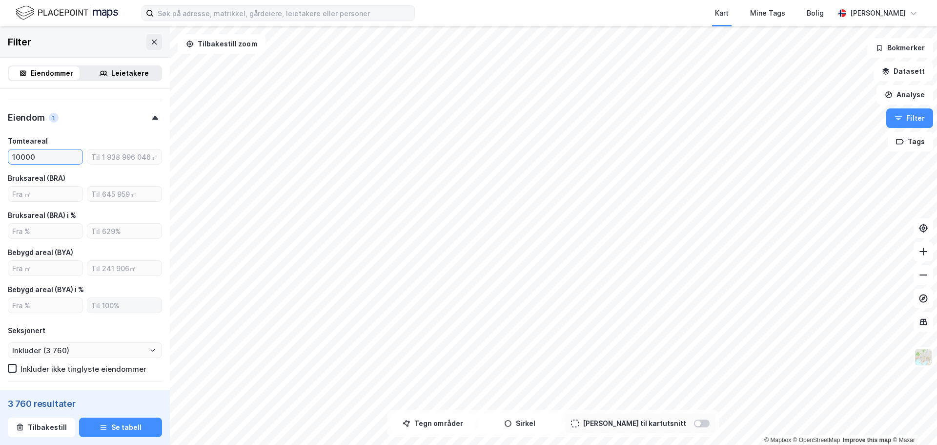
type input "10000"
click at [48, 268] on input "number" at bounding box center [45, 268] width 74 height 15
type input "5000"
type input "Inkluder (787)"
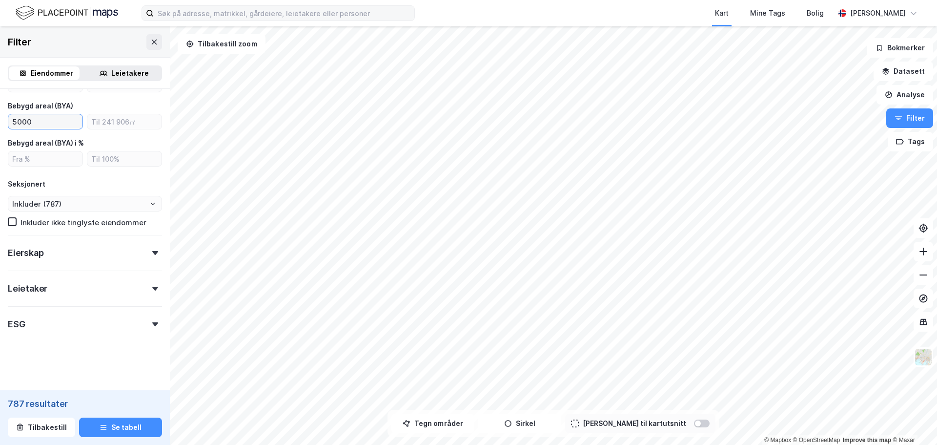
scroll to position [537, 0]
type input "5000"
click at [84, 256] on div "Eierskap" at bounding box center [85, 248] width 154 height 28
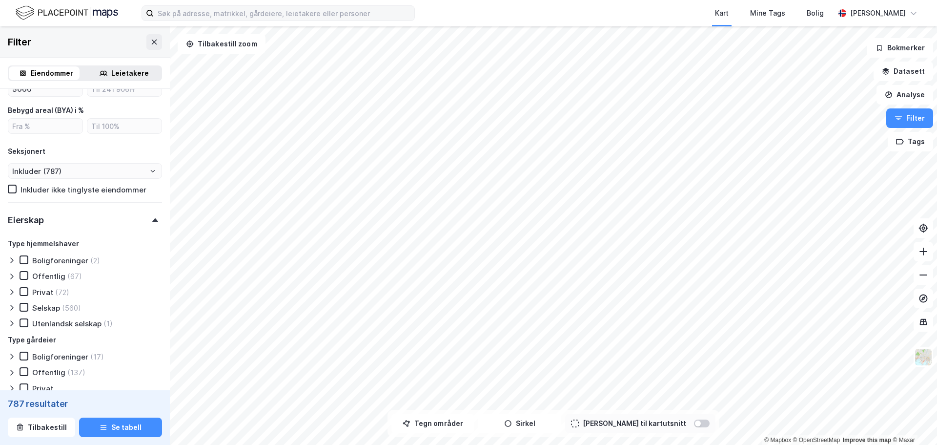
scroll to position [586, 0]
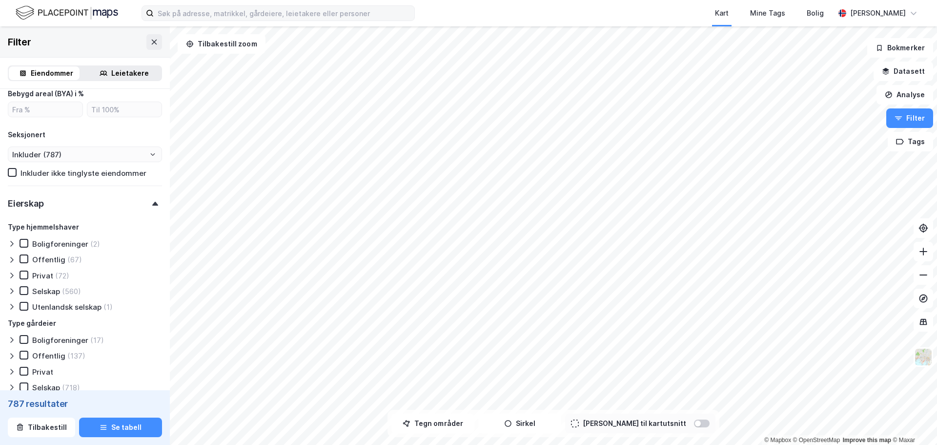
click at [45, 273] on div "Privat" at bounding box center [42, 275] width 21 height 9
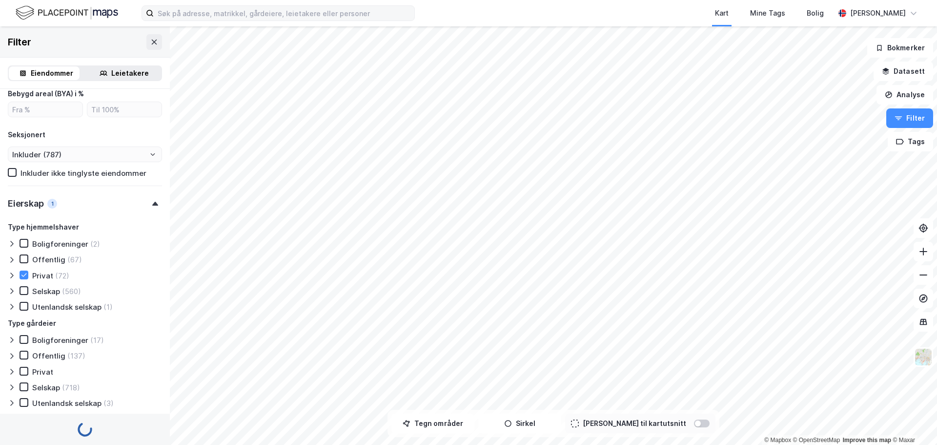
type input "Inkluder (72)"
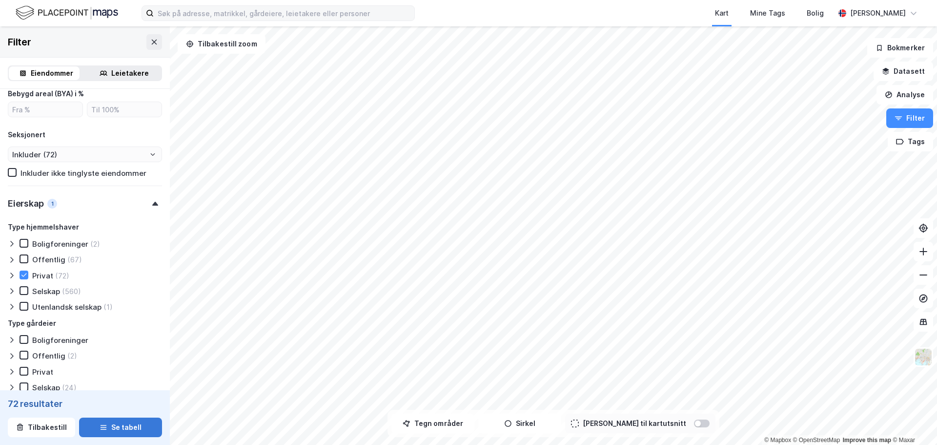
click at [123, 424] on button "Se tabell" at bounding box center [120, 427] width 83 height 20
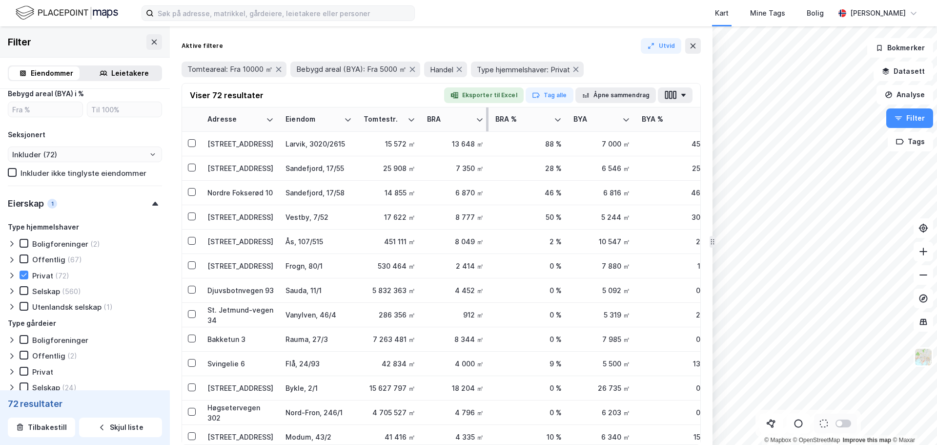
click at [459, 124] on th "BRA" at bounding box center [455, 119] width 68 height 24
click at [480, 92] on button "Eksporter til Excel" at bounding box center [484, 95] width 80 height 16
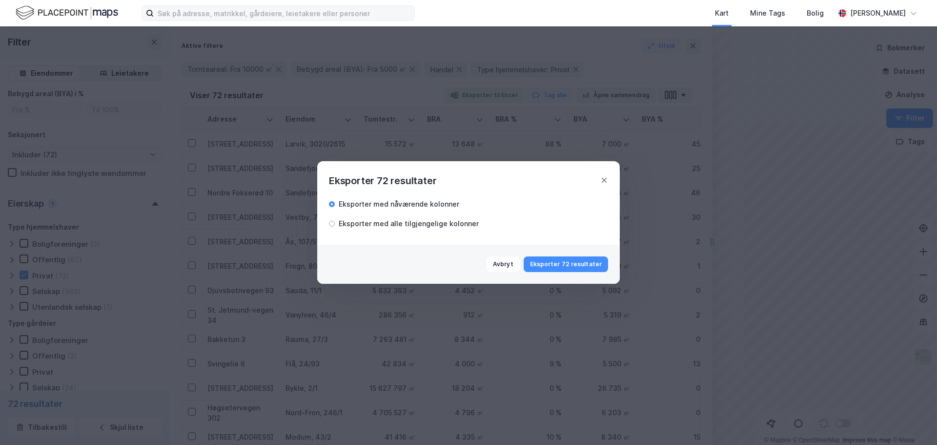
click at [426, 222] on div "Eksporter med alle tilgjengelige kolonner" at bounding box center [409, 224] width 140 height 12
click at [561, 263] on button "Eksporter 72 resultater" at bounding box center [566, 264] width 84 height 16
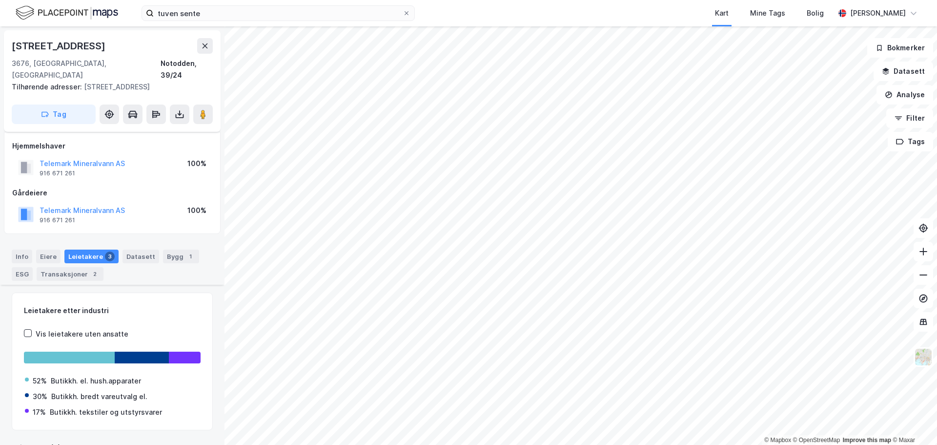
scroll to position [183, 0]
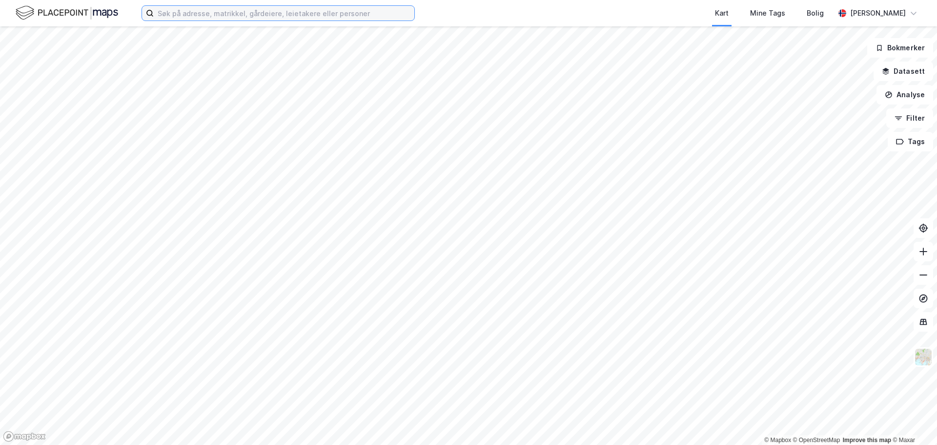
click at [169, 13] on input at bounding box center [284, 13] width 261 height 15
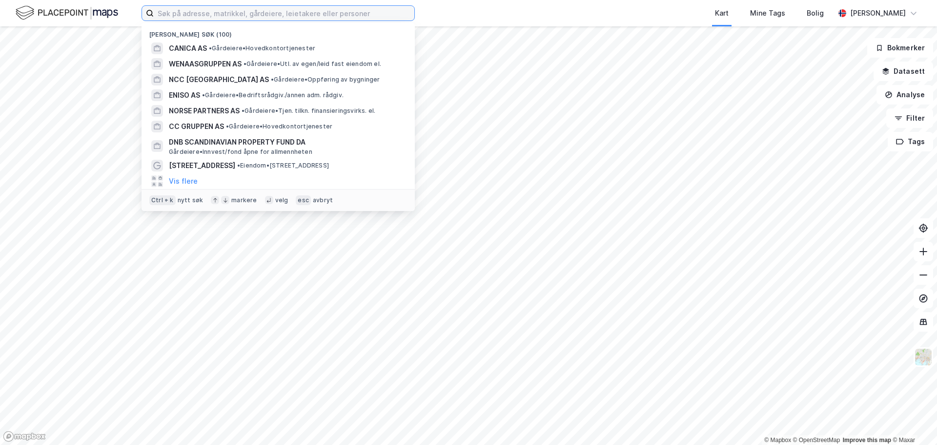
paste input "Birger Hatlebakks veg 3"
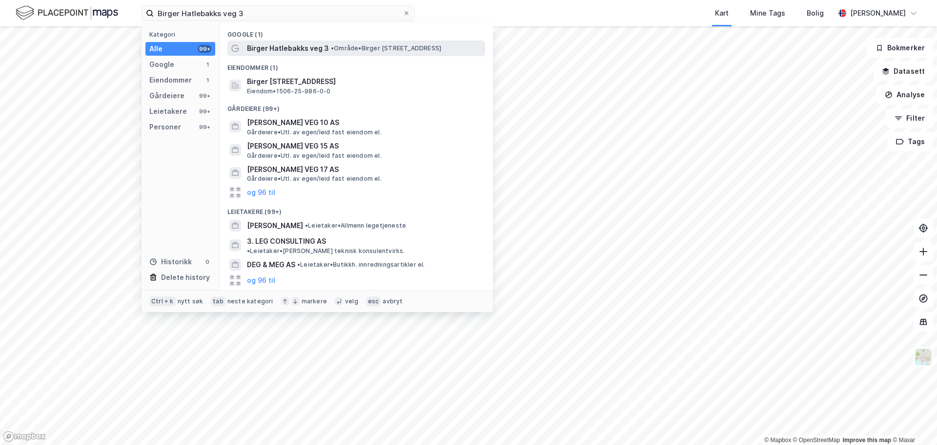
click at [289, 51] on span "Birger Hatlebakks veg 3" at bounding box center [288, 48] width 82 height 12
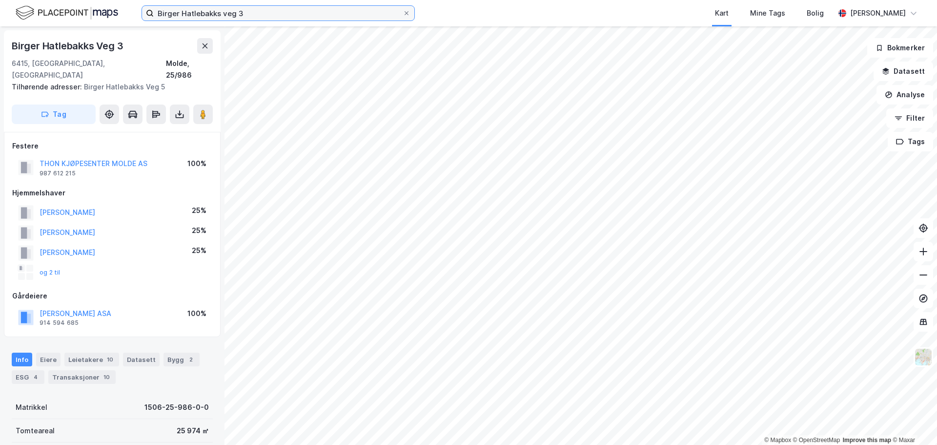
click at [214, 12] on input "Birger Hatlebakks veg 3" at bounding box center [278, 13] width 249 height 15
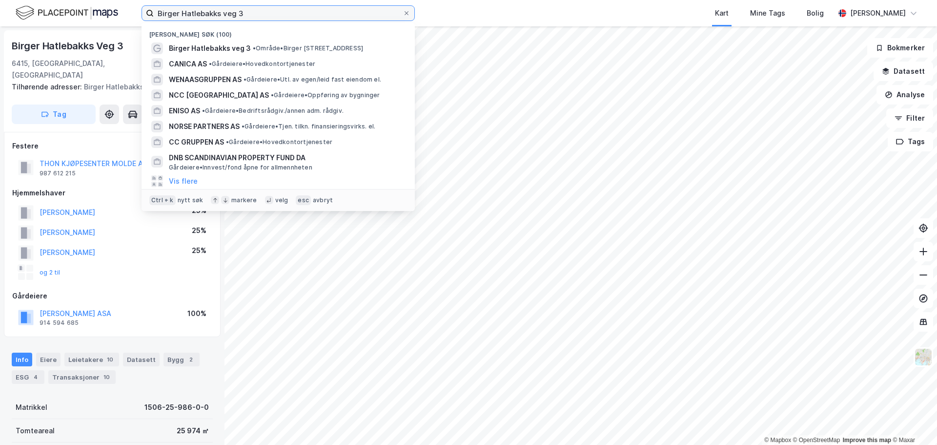
click at [214, 12] on input "Birger Hatlebakks veg 3" at bounding box center [278, 13] width 249 height 15
paste input "Pancoveien 36"
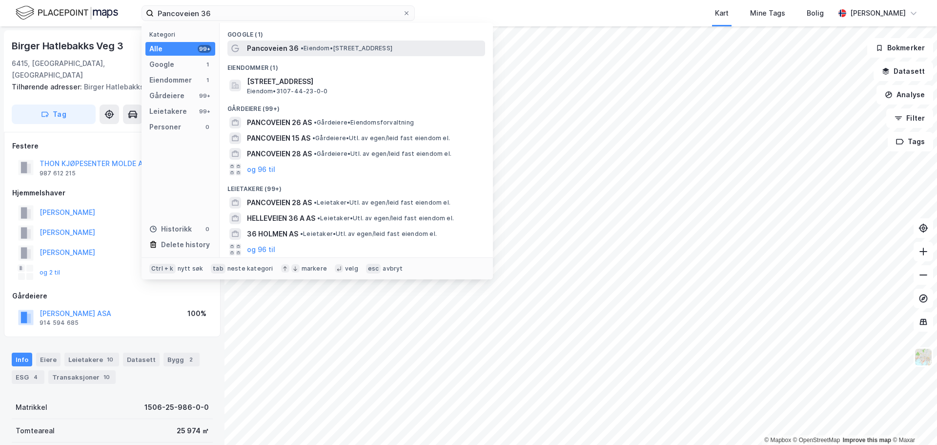
click at [273, 43] on span "Pancoveien 36" at bounding box center [273, 48] width 52 height 12
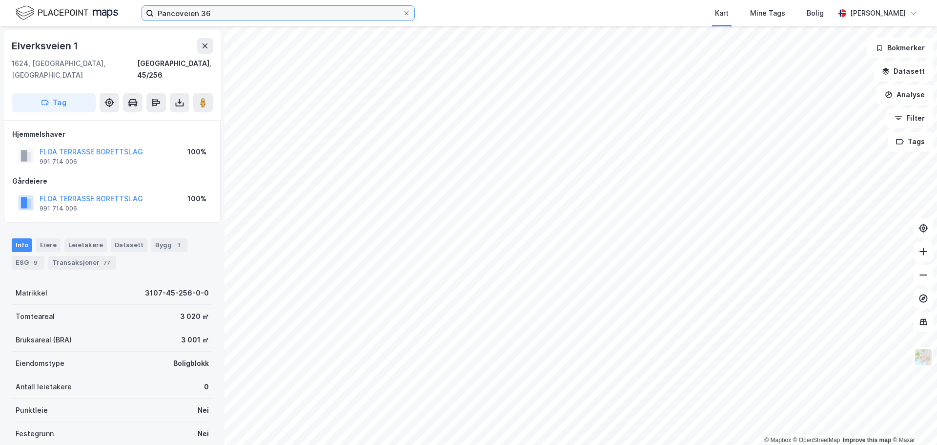
click at [175, 12] on input "Pancoveien 36" at bounding box center [278, 13] width 249 height 15
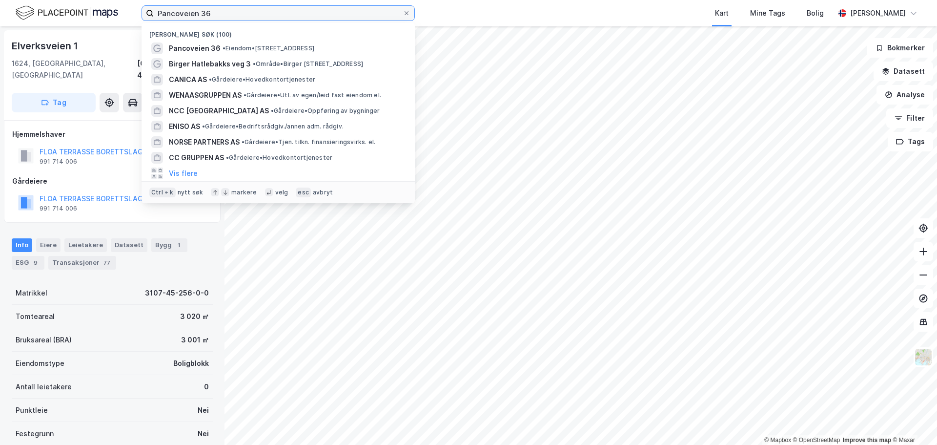
click at [175, 12] on input "Pancoveien 36" at bounding box center [278, 13] width 249 height 15
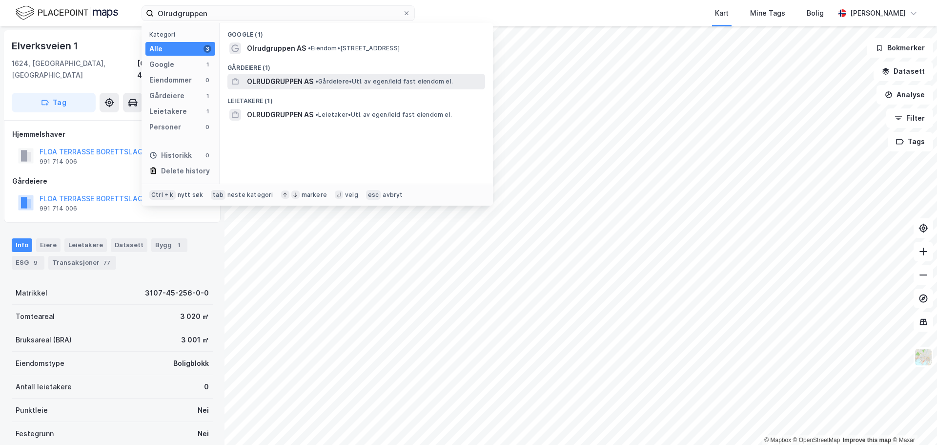
click at [313, 78] on span "OLRUDGRUPPEN AS" at bounding box center [280, 82] width 66 height 12
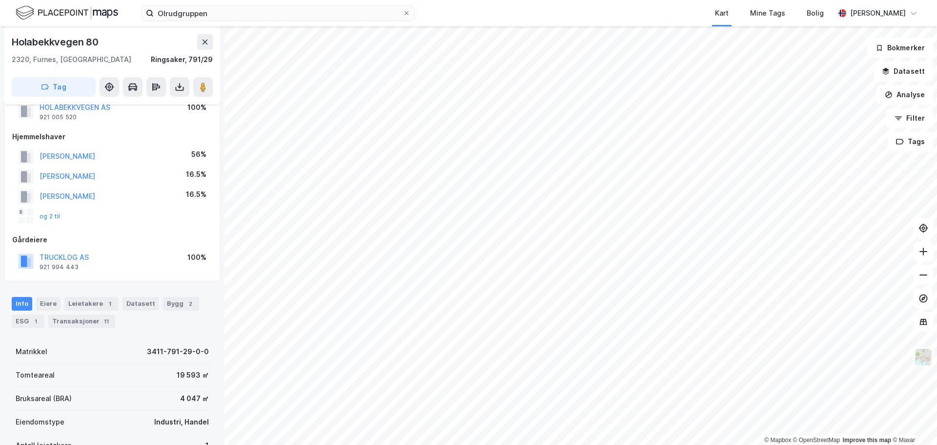
scroll to position [49, 0]
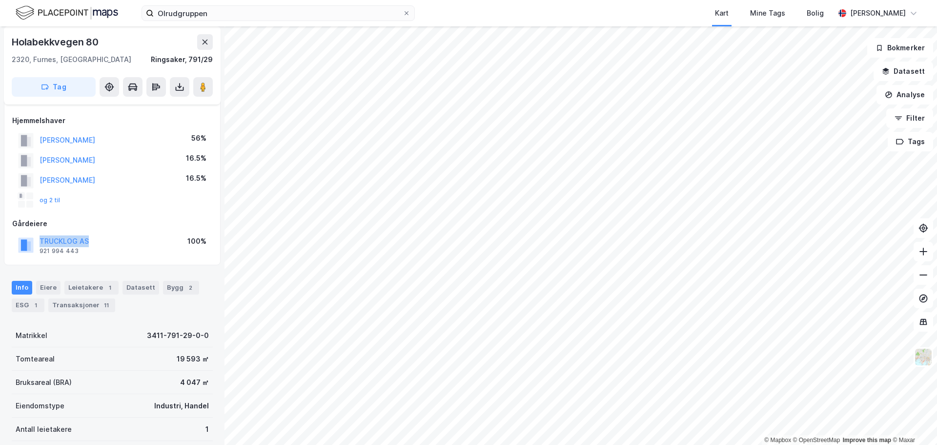
drag, startPoint x: 98, startPoint y: 244, endPoint x: 39, endPoint y: 238, distance: 58.9
click at [39, 238] on div "TRUCKLOG AS 921 994 443 100%" at bounding box center [112, 244] width 200 height 23
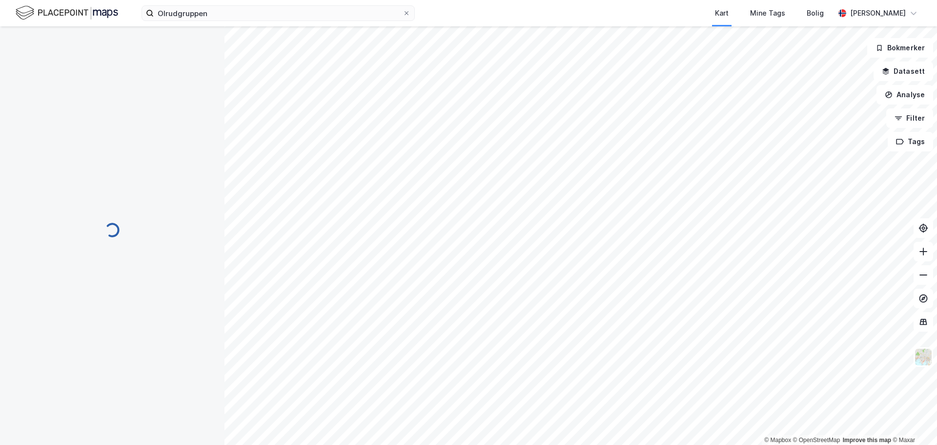
scroll to position [49, 0]
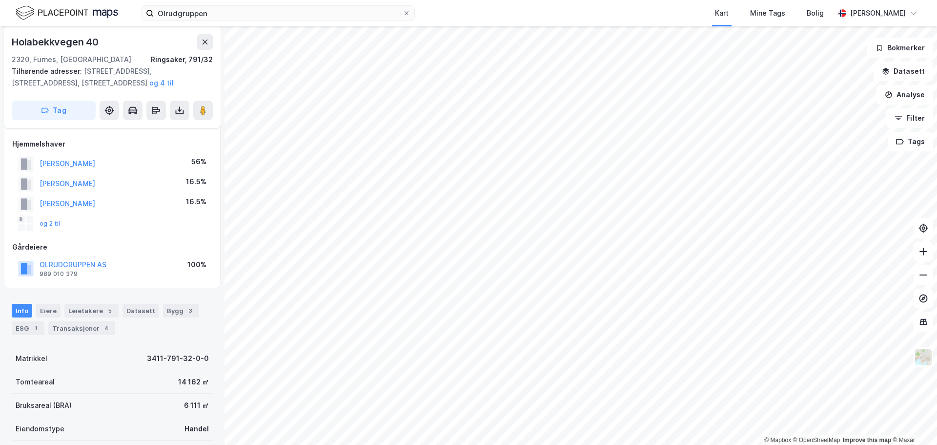
scroll to position [49, 0]
click at [80, 308] on div "Leietakere 5" at bounding box center [91, 311] width 54 height 14
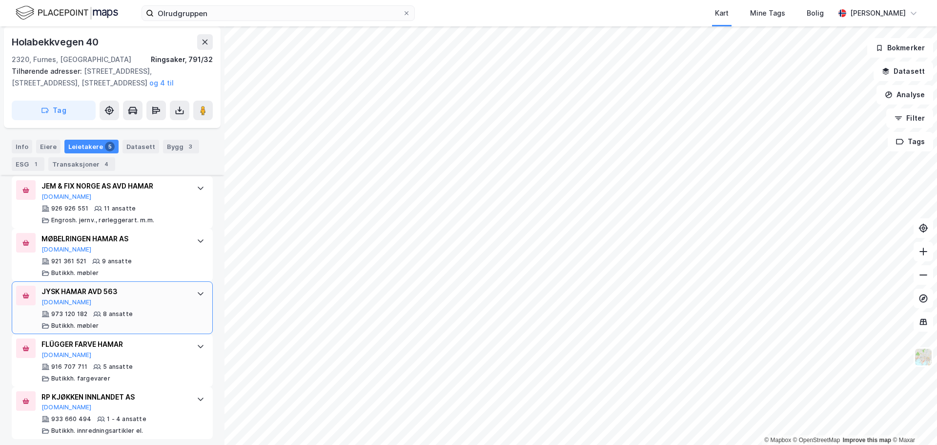
scroll to position [403, 0]
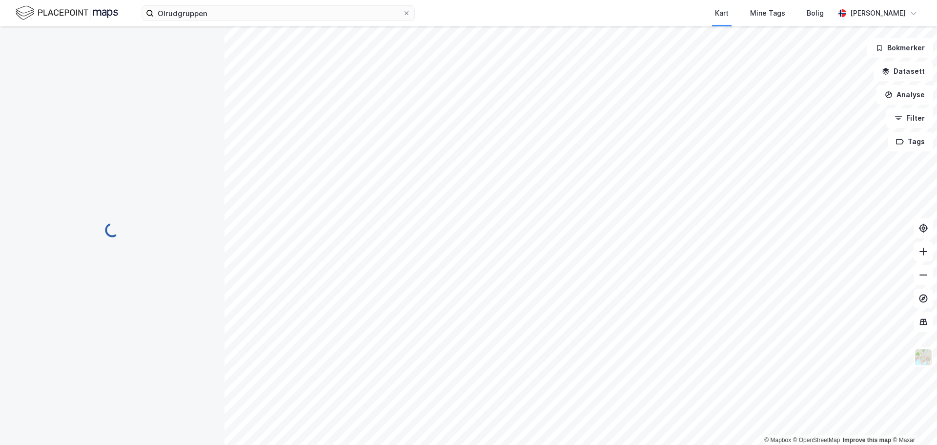
scroll to position [127, 0]
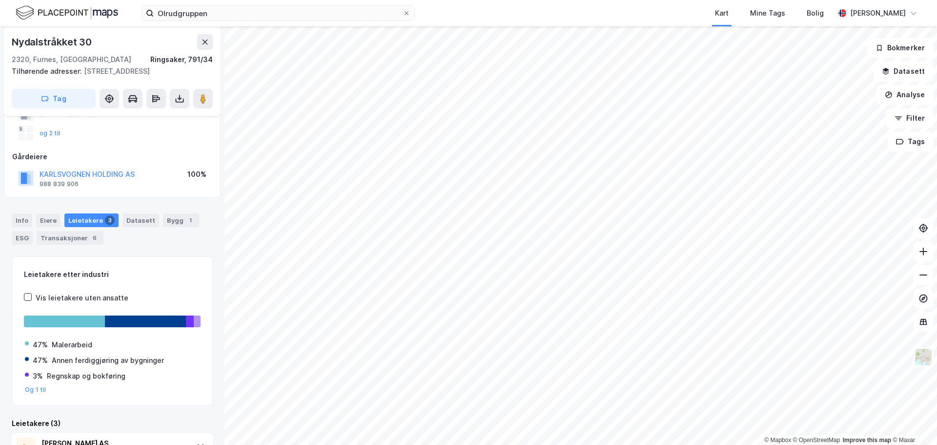
scroll to position [127, 0]
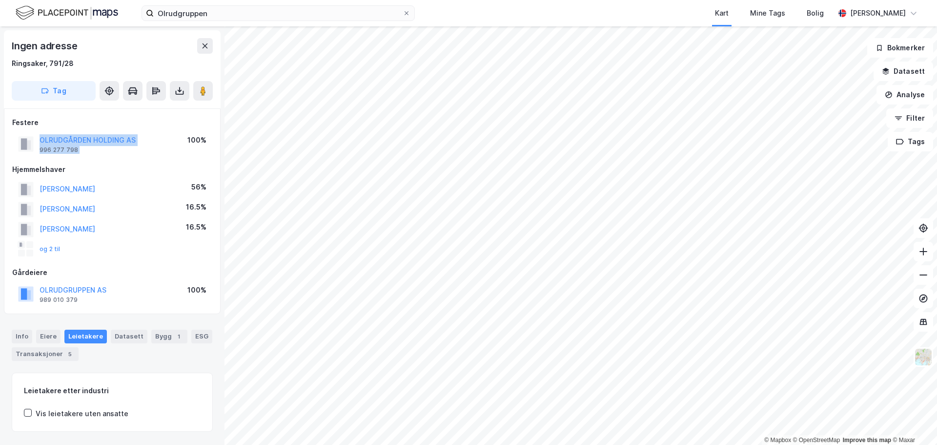
drag, startPoint x: 163, startPoint y: 139, endPoint x: 32, endPoint y: 139, distance: 131.3
click at [32, 139] on div "OLRUDGÅRDEN HOLDING AS 996 277 798 100%" at bounding box center [112, 143] width 200 height 23
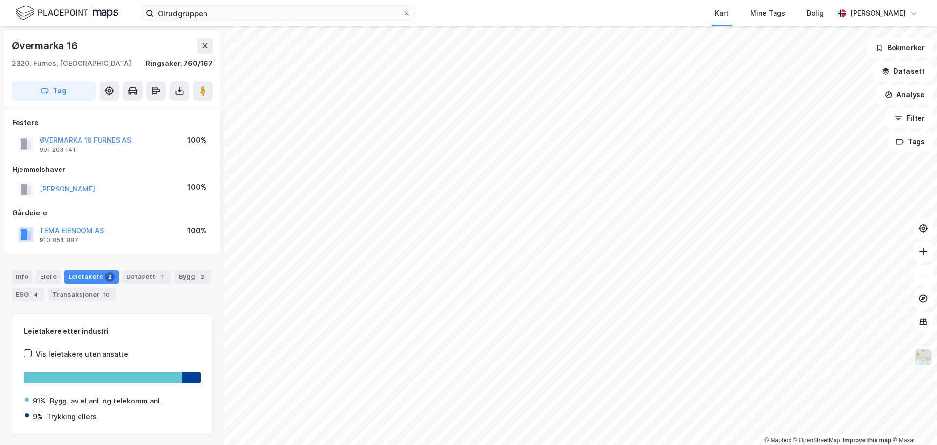
scroll to position [2, 0]
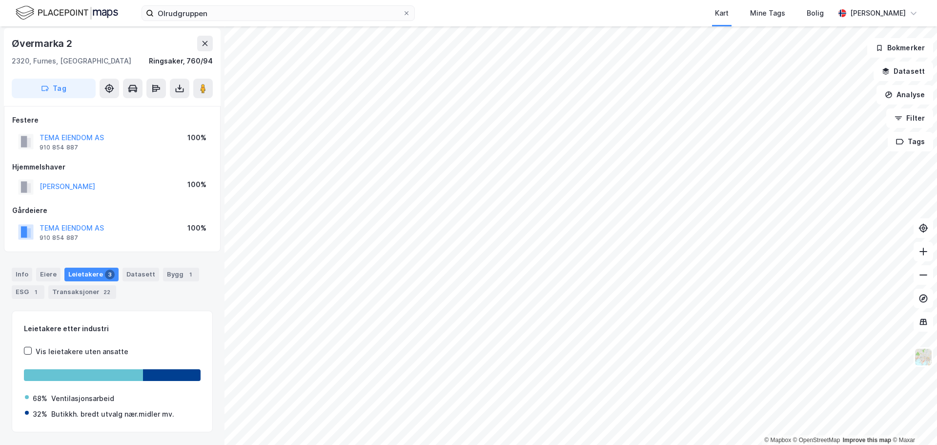
scroll to position [2, 0]
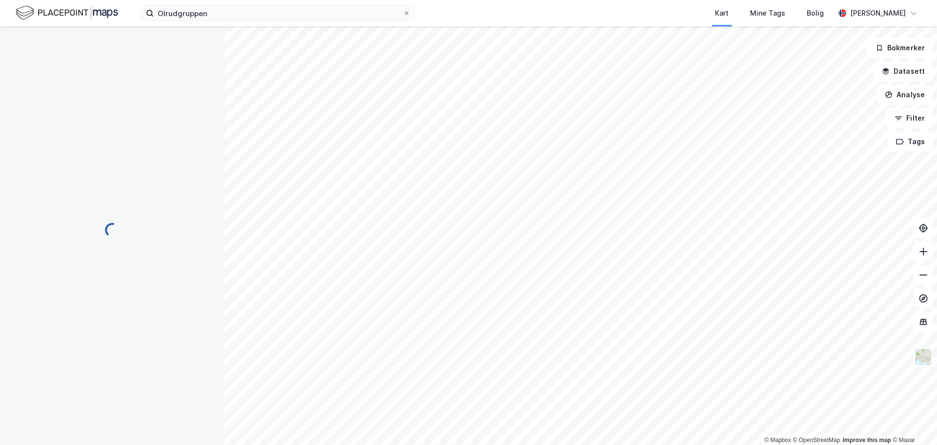
scroll to position [2, 0]
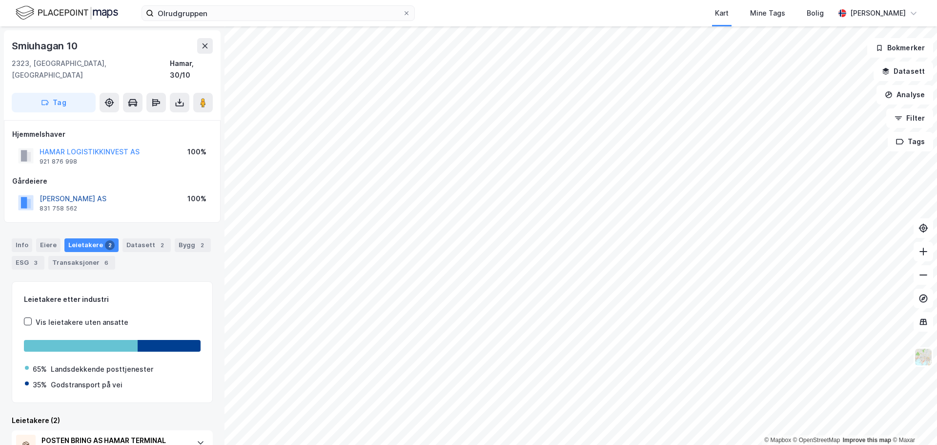
click at [0, 0] on button "[PERSON_NAME] AS" at bounding box center [0, 0] width 0 height 0
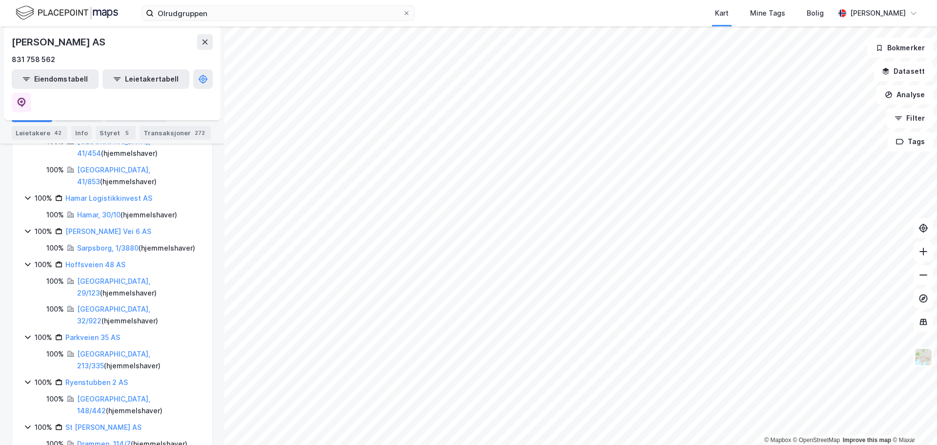
scroll to position [439, 0]
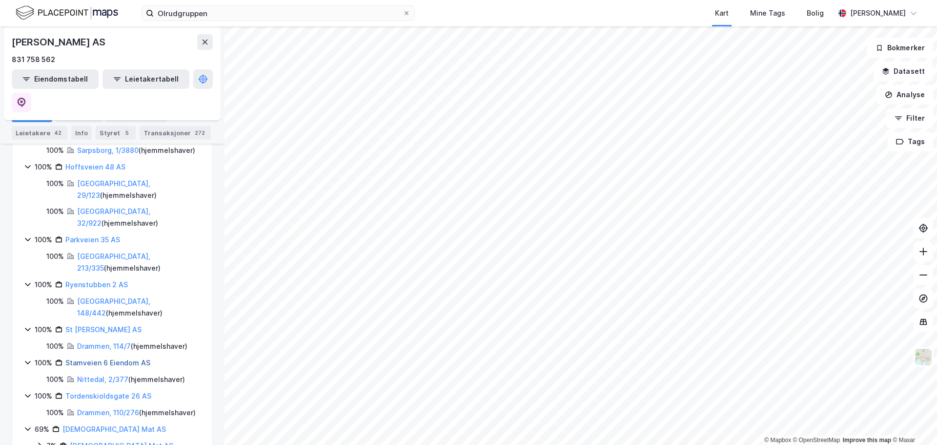
click at [94, 358] on link "Stamveien 6 Eiendom AS" at bounding box center [107, 362] width 85 height 8
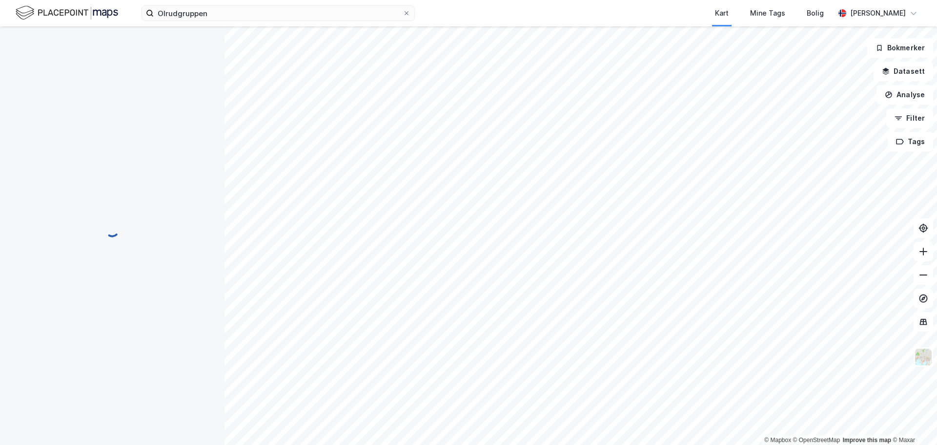
scroll to position [0, 0]
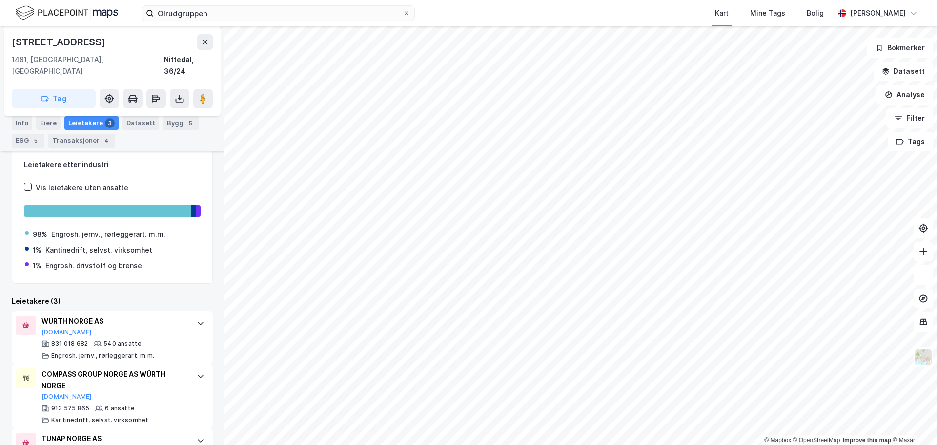
scroll to position [171, 0]
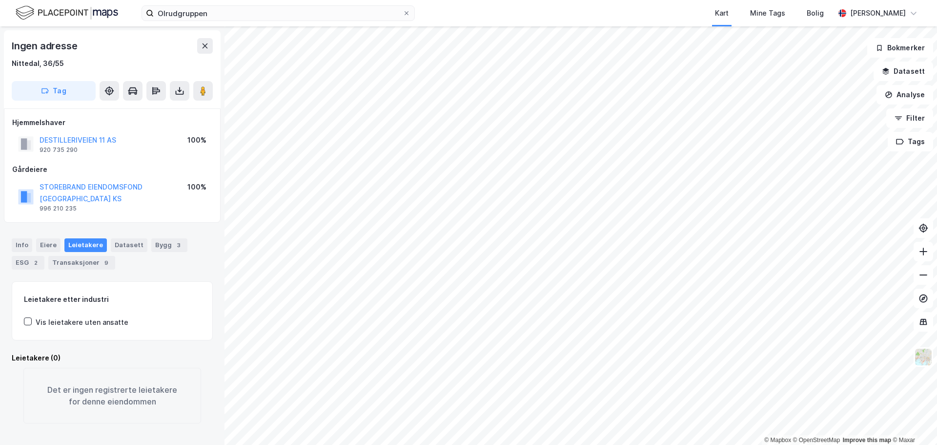
scroll to position [13, 0]
click at [20, 238] on div "Info" at bounding box center [22, 245] width 20 height 14
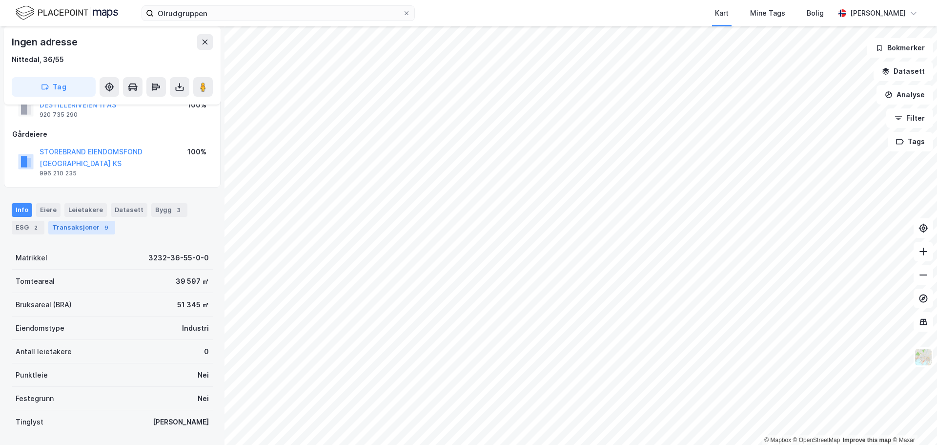
scroll to position [49, 0]
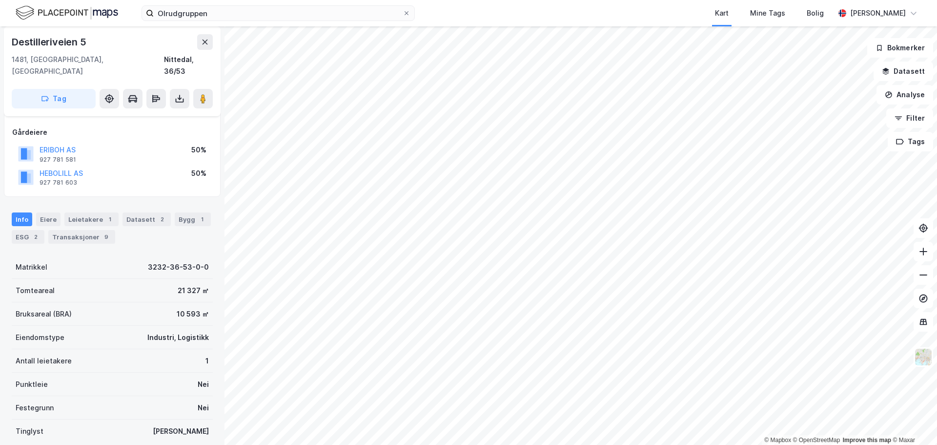
scroll to position [49, 0]
click at [74, 212] on div "Leietakere 1" at bounding box center [91, 219] width 54 height 14
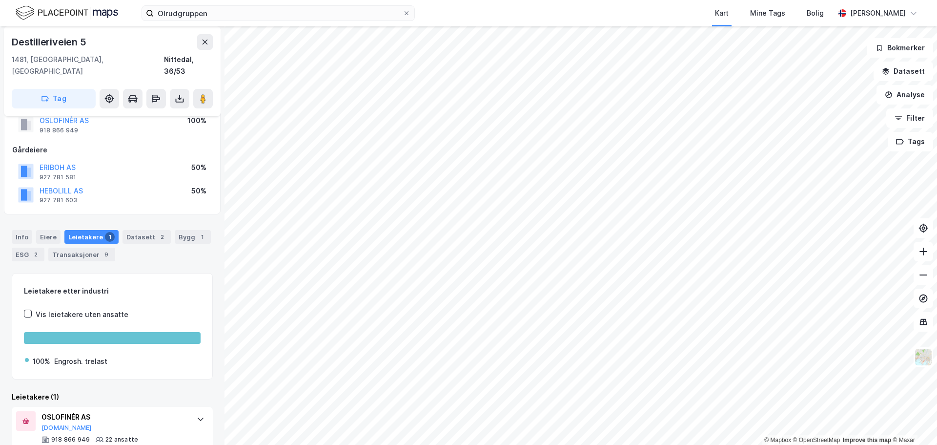
scroll to position [46, 0]
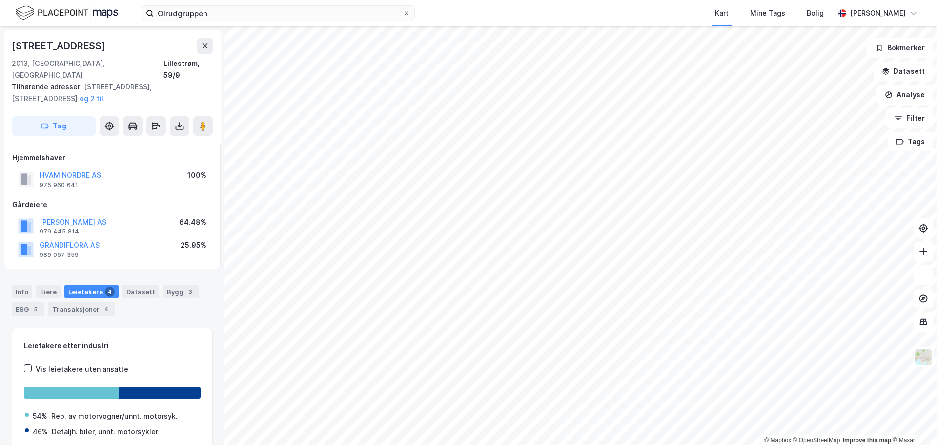
scroll to position [1, 0]
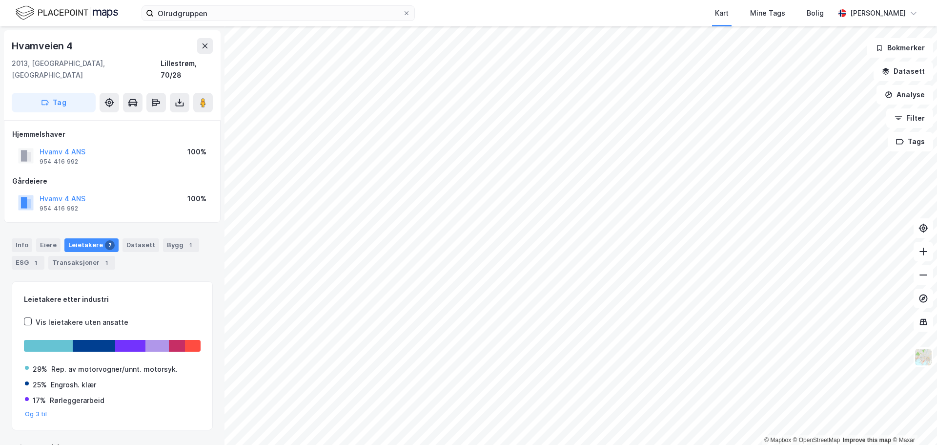
scroll to position [1, 0]
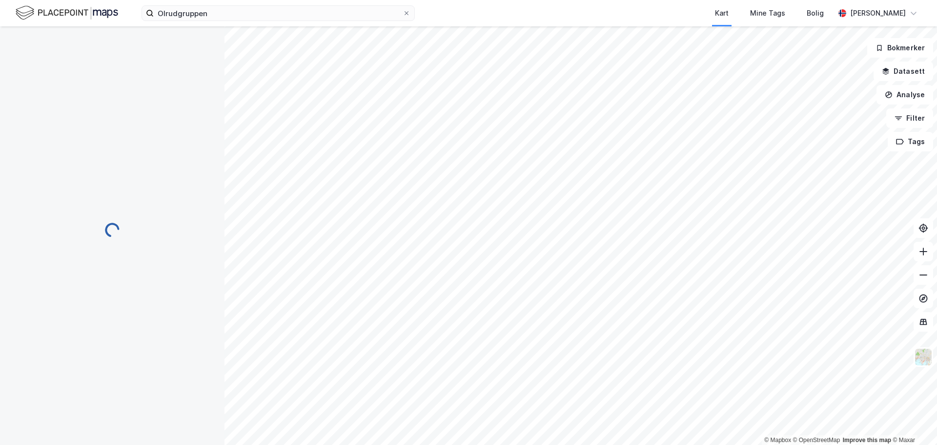
scroll to position [1, 0]
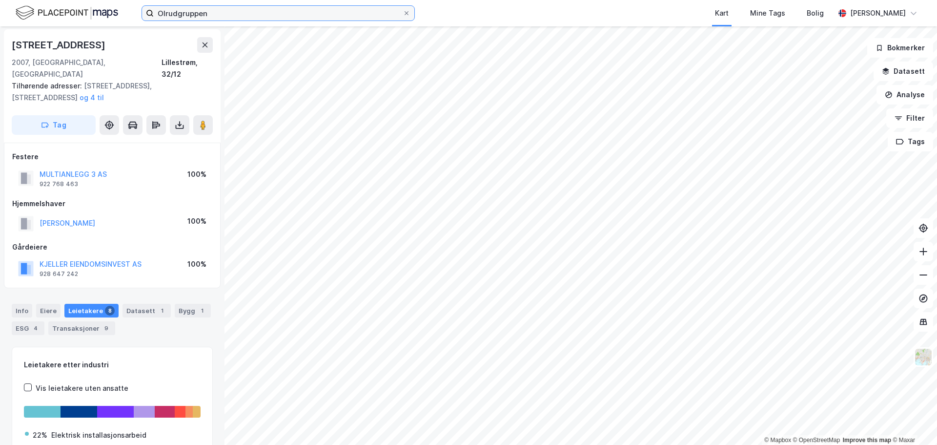
click at [174, 14] on input "Olrudgruppen" at bounding box center [278, 13] width 249 height 15
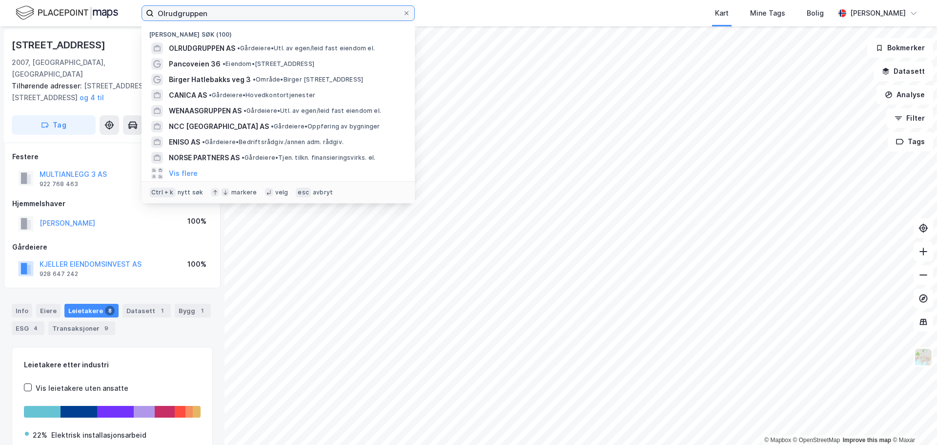
click at [174, 14] on input "Olrudgruppen" at bounding box center [278, 13] width 249 height 15
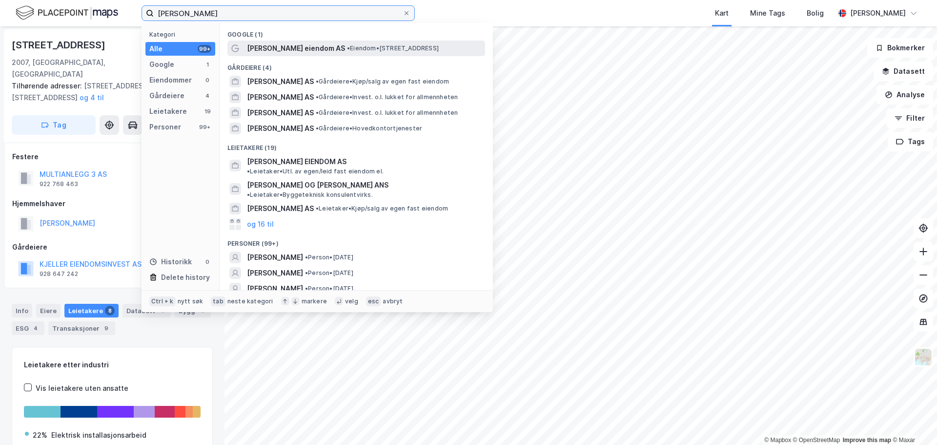
type input "[PERSON_NAME]"
click at [289, 49] on span "[PERSON_NAME] eiendom AS" at bounding box center [296, 48] width 98 height 12
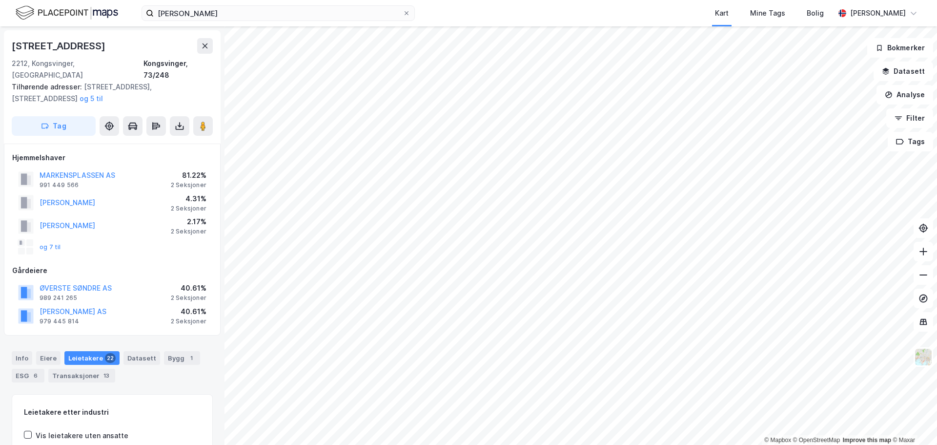
scroll to position [1, 0]
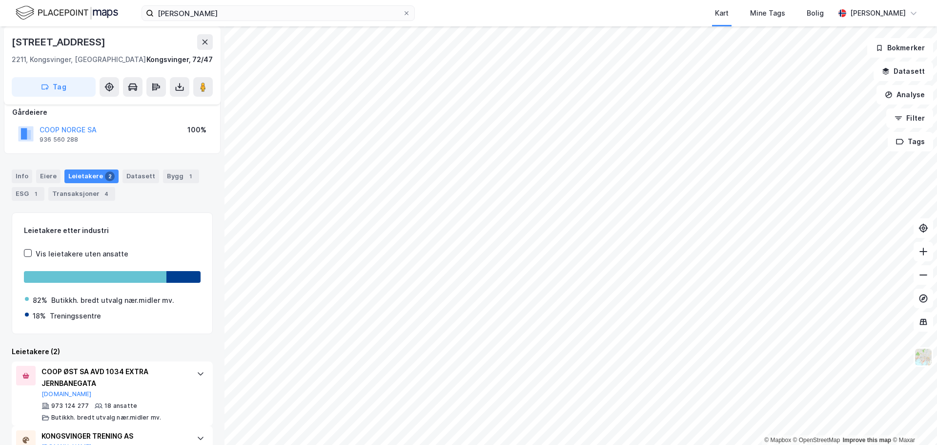
scroll to position [102, 0]
